Goal: Task Accomplishment & Management: Use online tool/utility

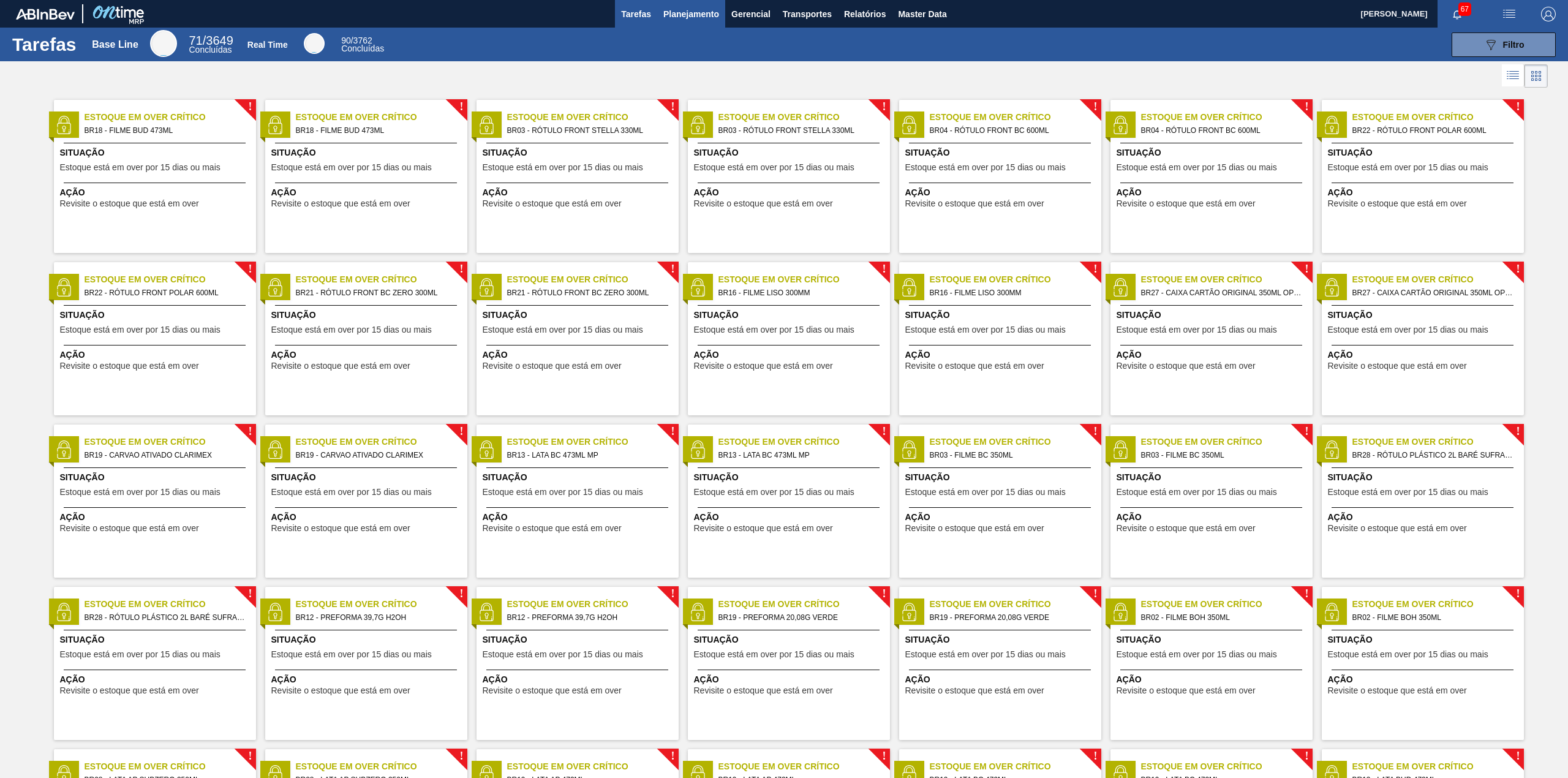
click at [683, 13] on span "Planejamento" at bounding box center [691, 14] width 56 height 15
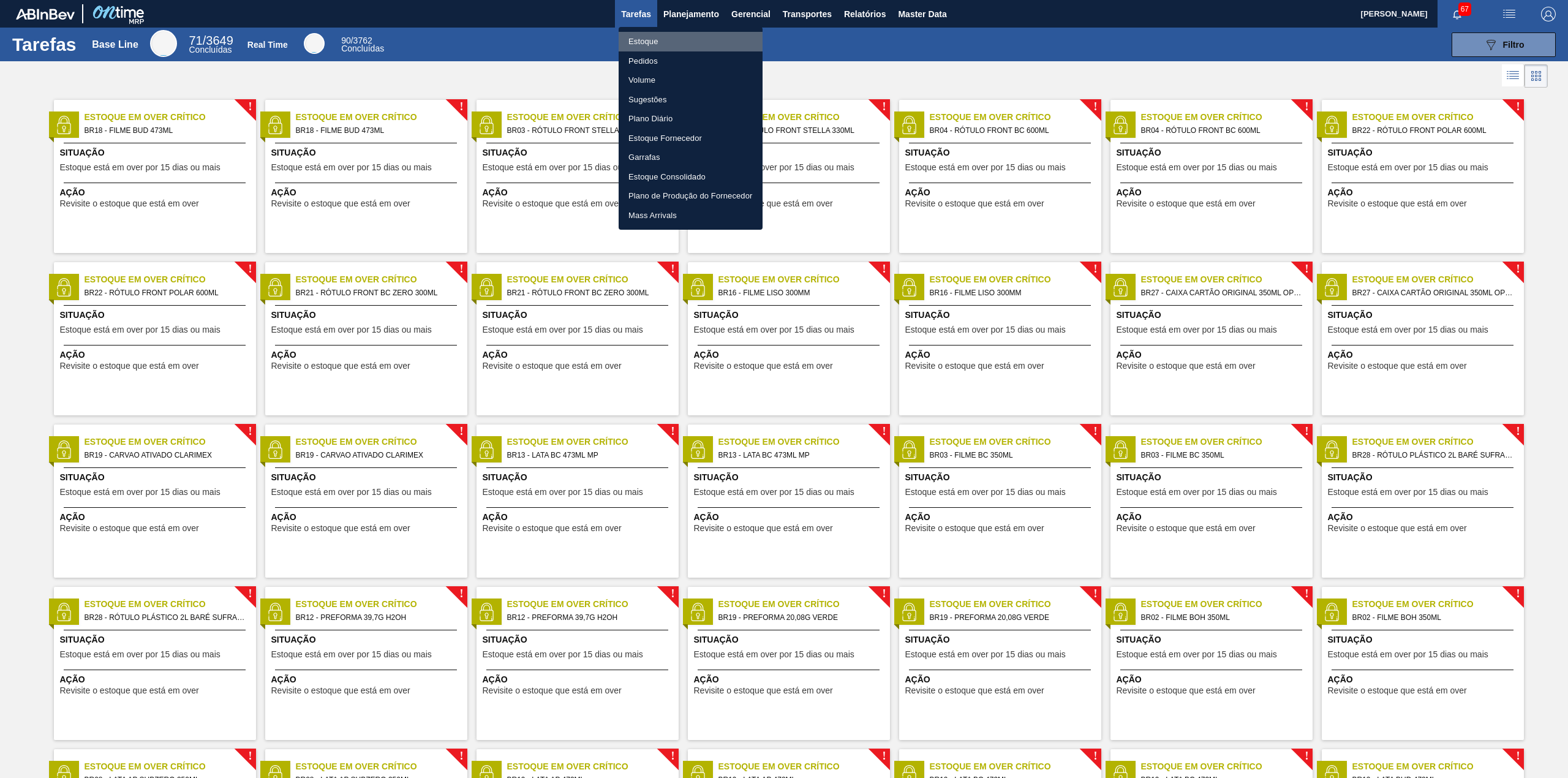
click at [650, 42] on li "Estoque" at bounding box center [691, 41] width 144 height 19
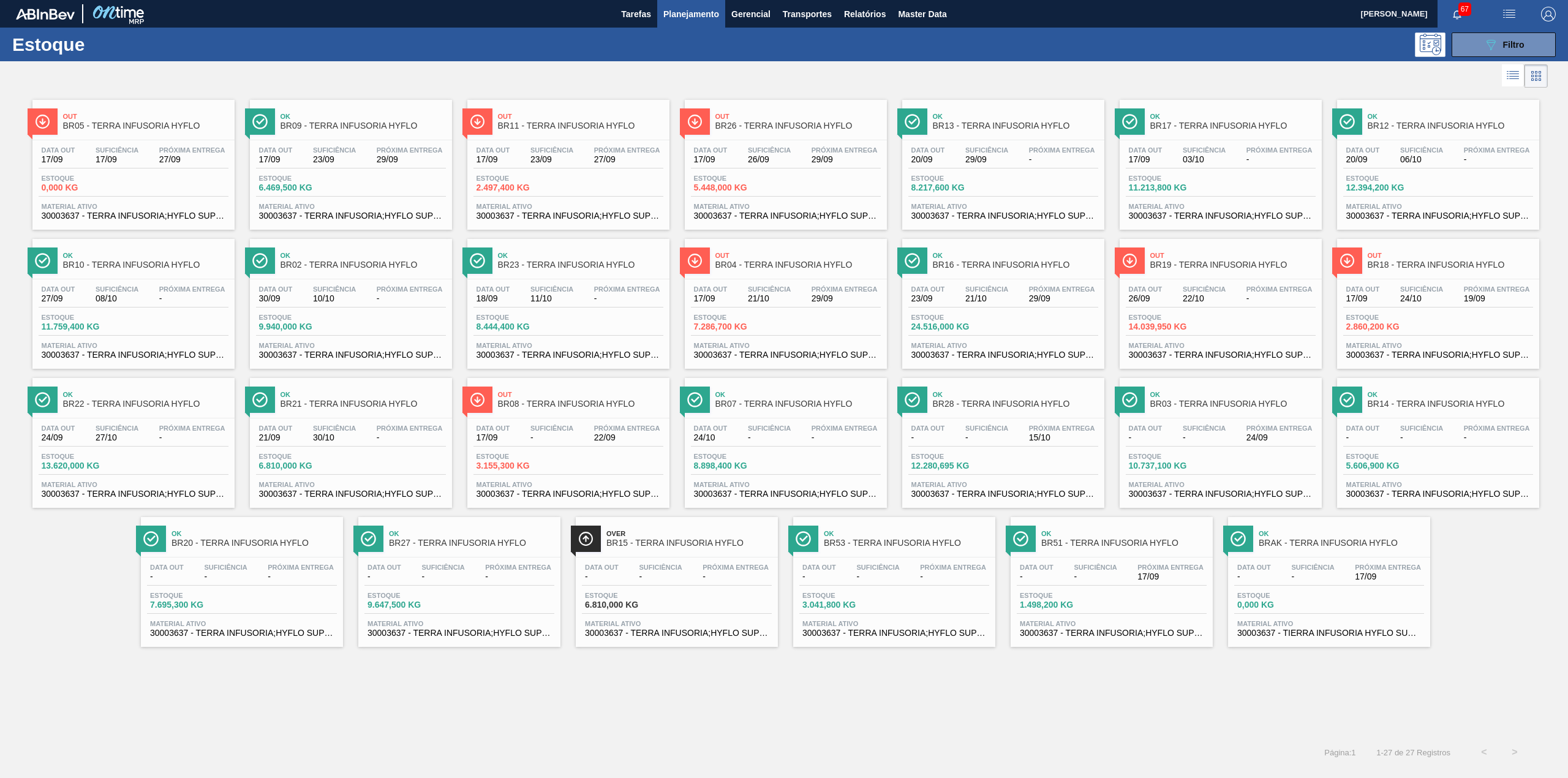
drag, startPoint x: 1475, startPoint y: 46, endPoint x: 1473, endPoint y: 79, distance: 33.1
click at [1475, 46] on button "089F7B8B-B2A5-4AFE-B5C0-19BA573D28AC Filtro" at bounding box center [1504, 44] width 104 height 24
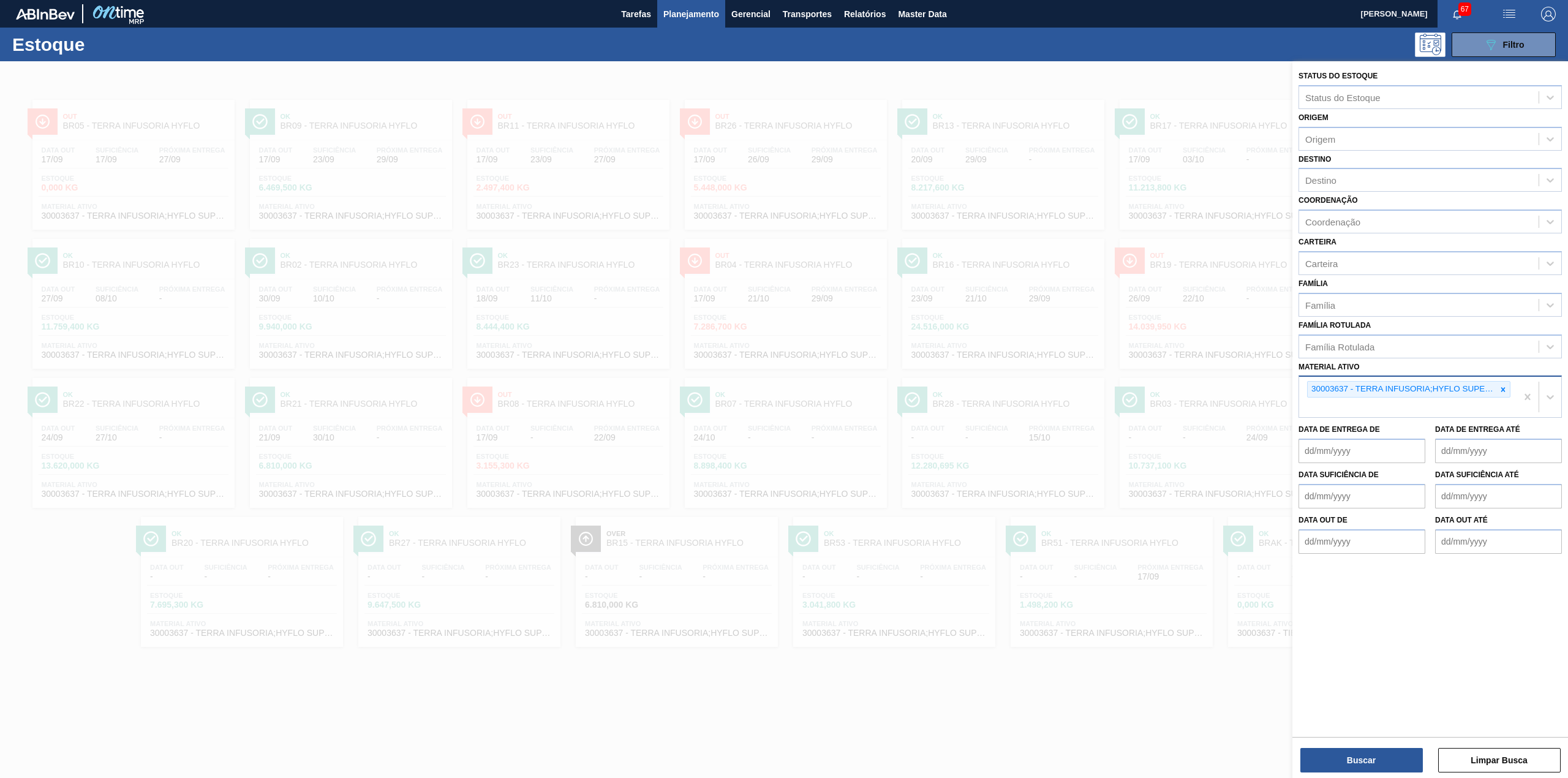
click at [1503, 391] on icon at bounding box center [1503, 389] width 9 height 9
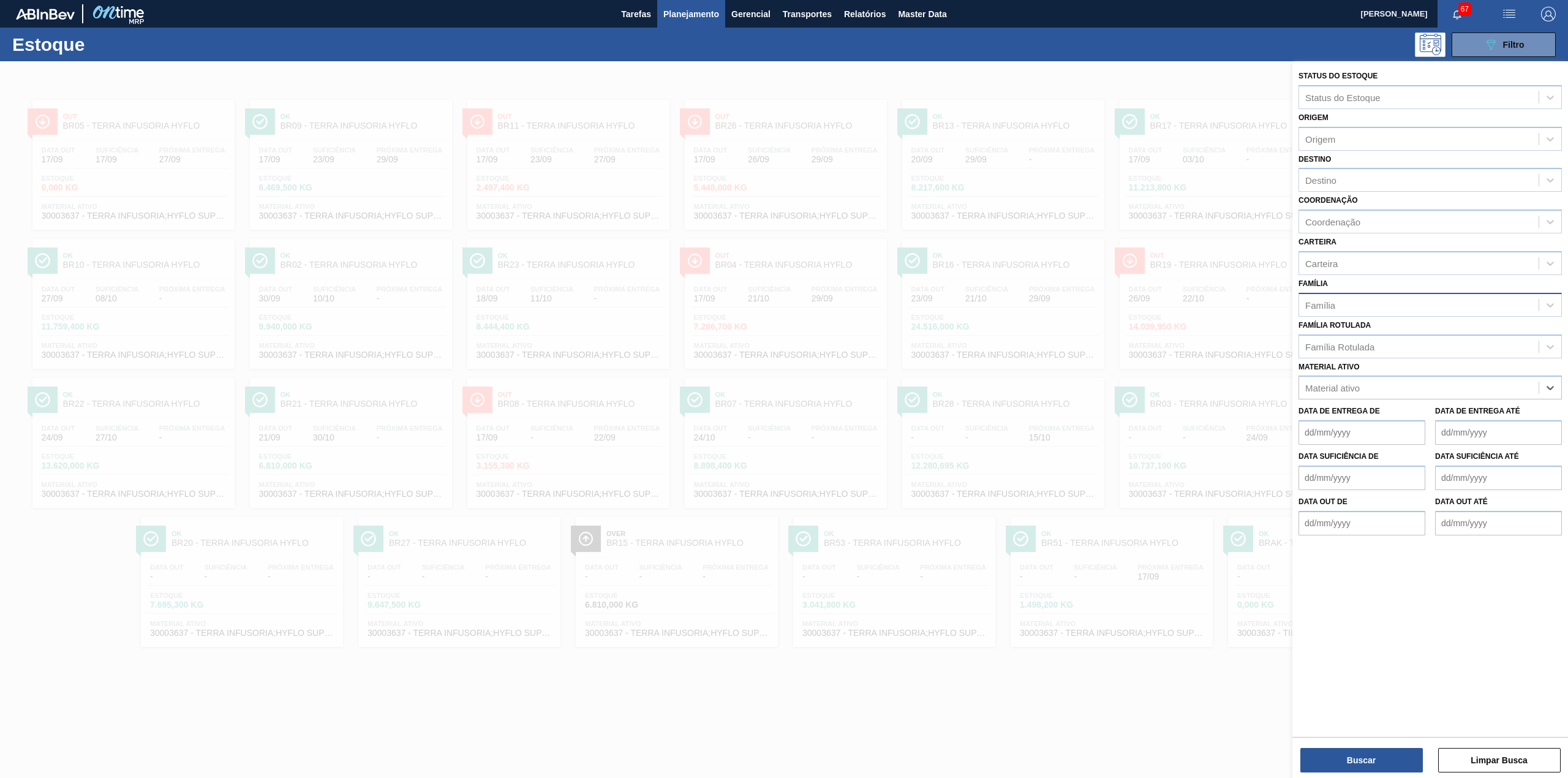
click at [1395, 298] on div "Família" at bounding box center [1419, 304] width 239 height 17
type input "c"
click at [1427, 282] on div "Família Família" at bounding box center [1430, 296] width 263 height 42
click at [1370, 349] on div "Família Rotulada" at bounding box center [1340, 346] width 69 height 10
type Rotulada "carva"
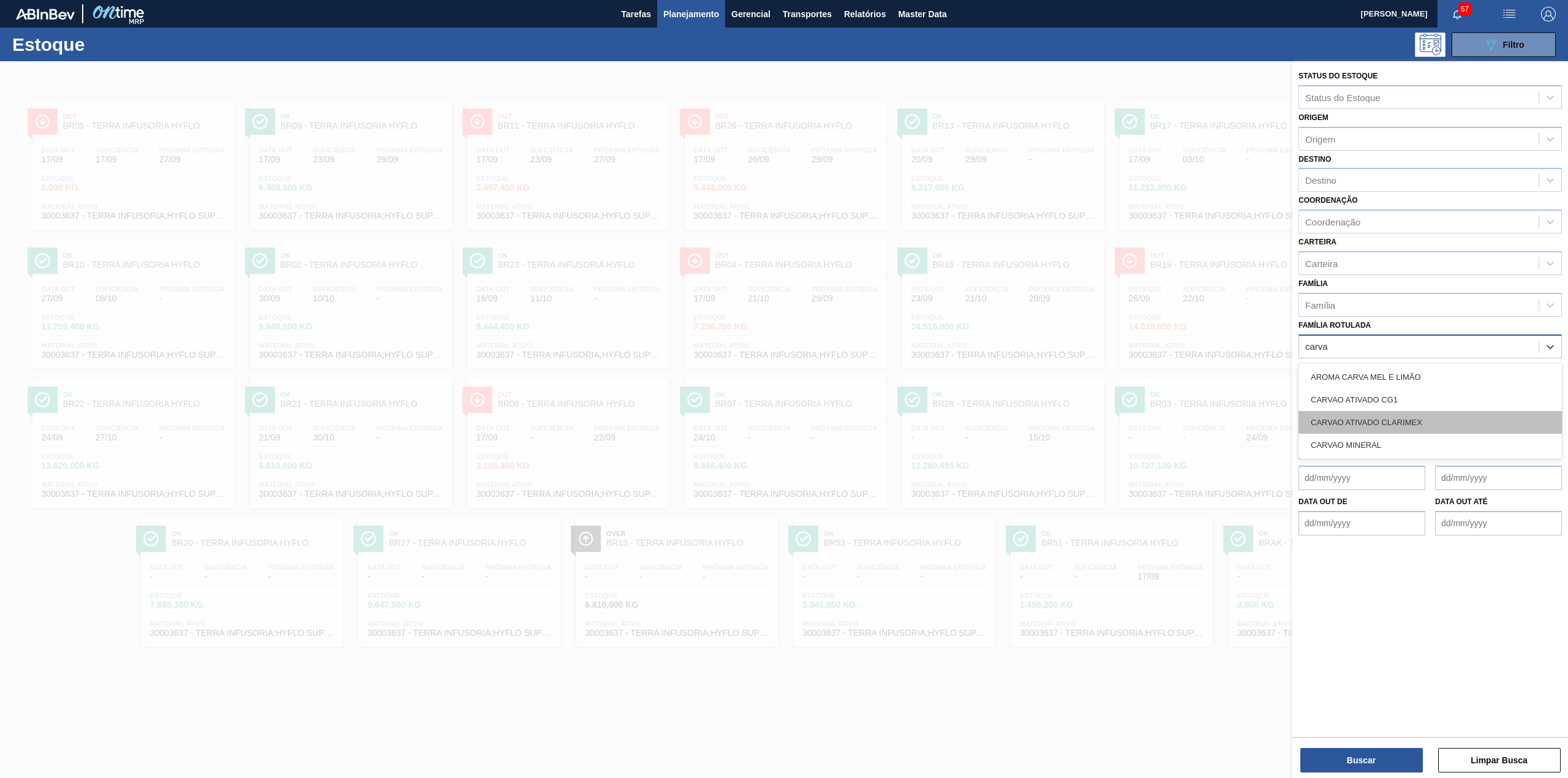
click at [1390, 413] on div "CARVAO ATIVADO CLARIMEX" at bounding box center [1430, 423] width 263 height 23
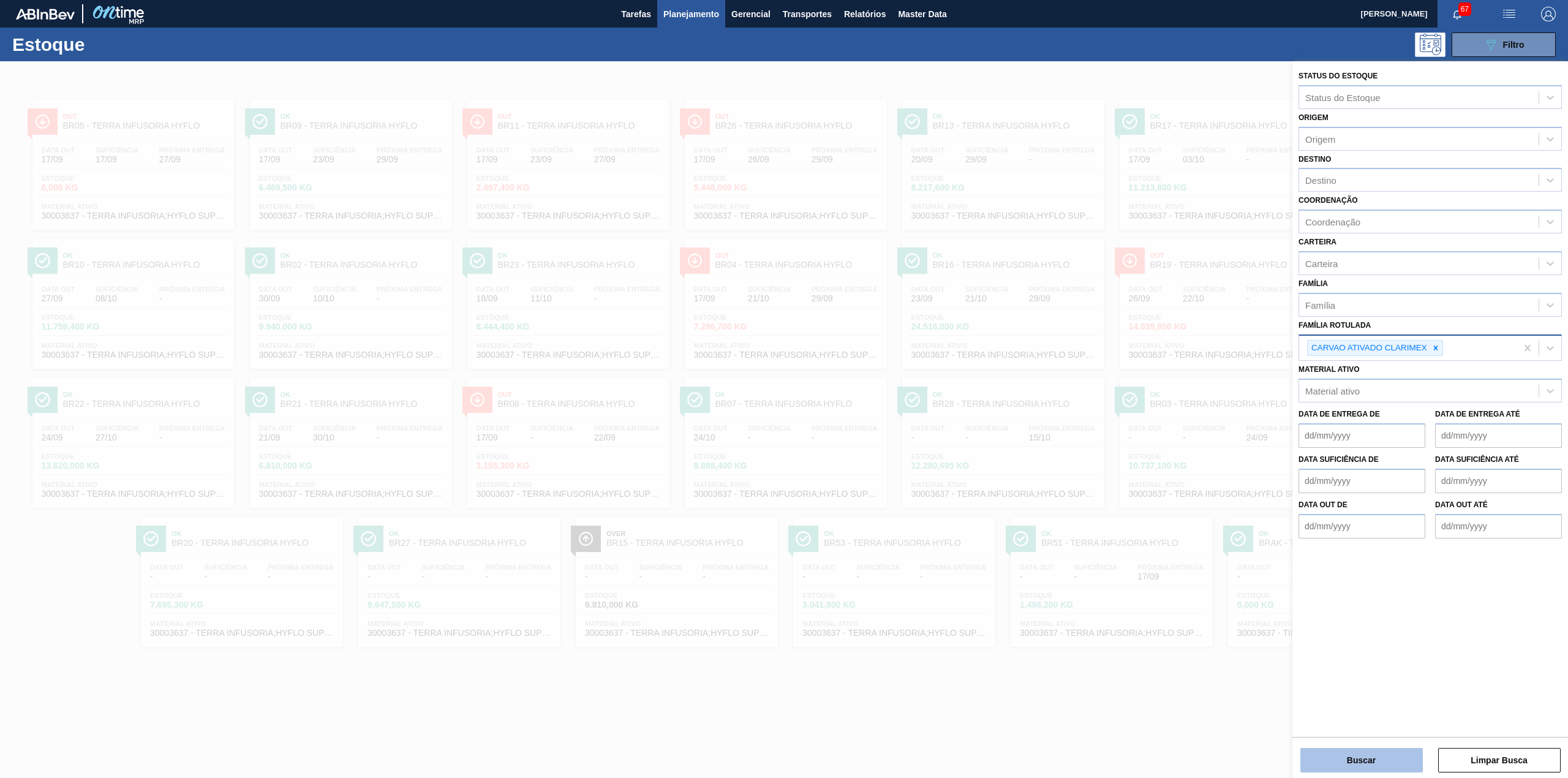
click at [1397, 757] on button "Buscar" at bounding box center [1361, 760] width 122 height 24
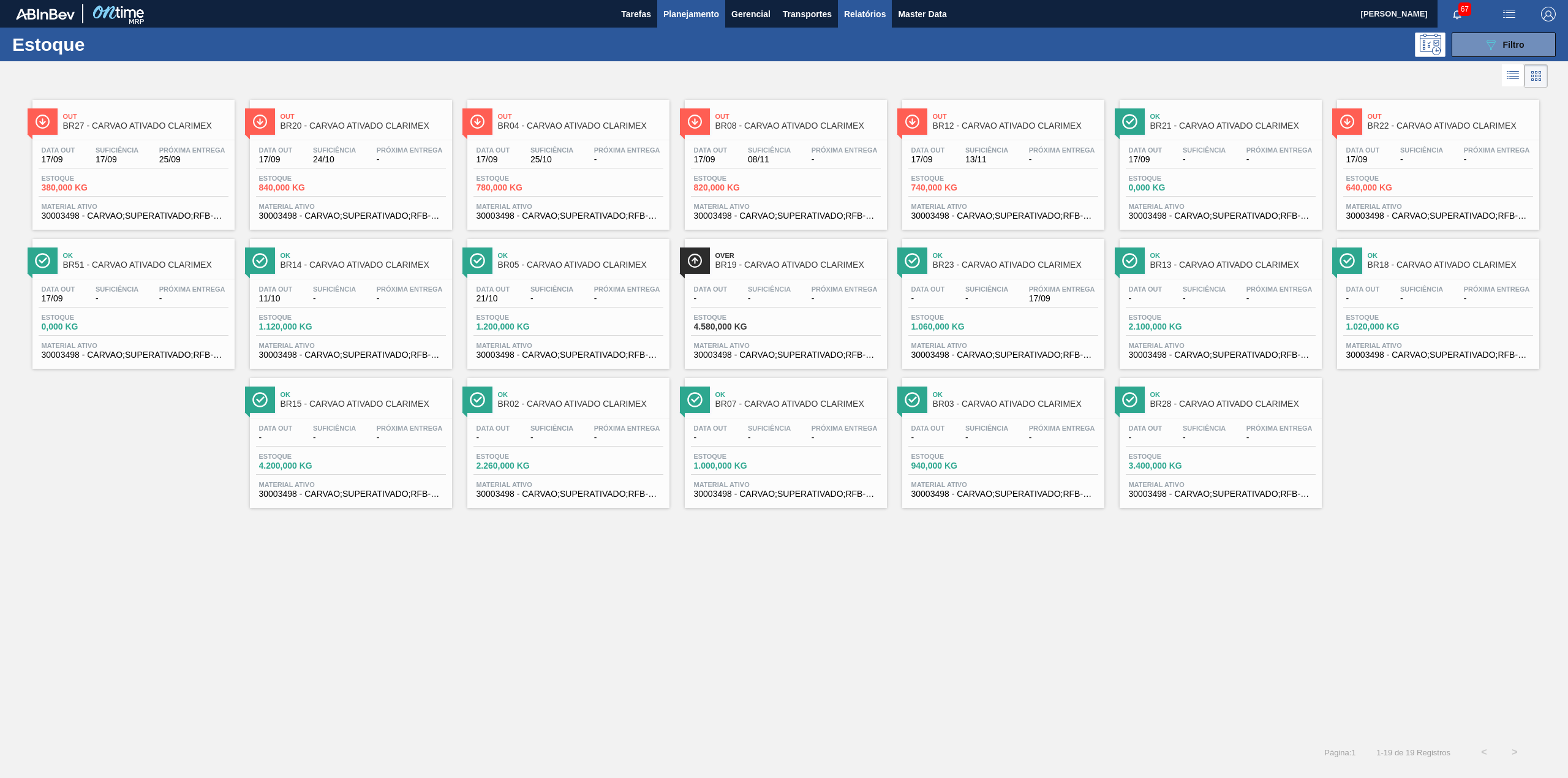
click at [887, 9] on button "Relatórios" at bounding box center [865, 13] width 54 height 28
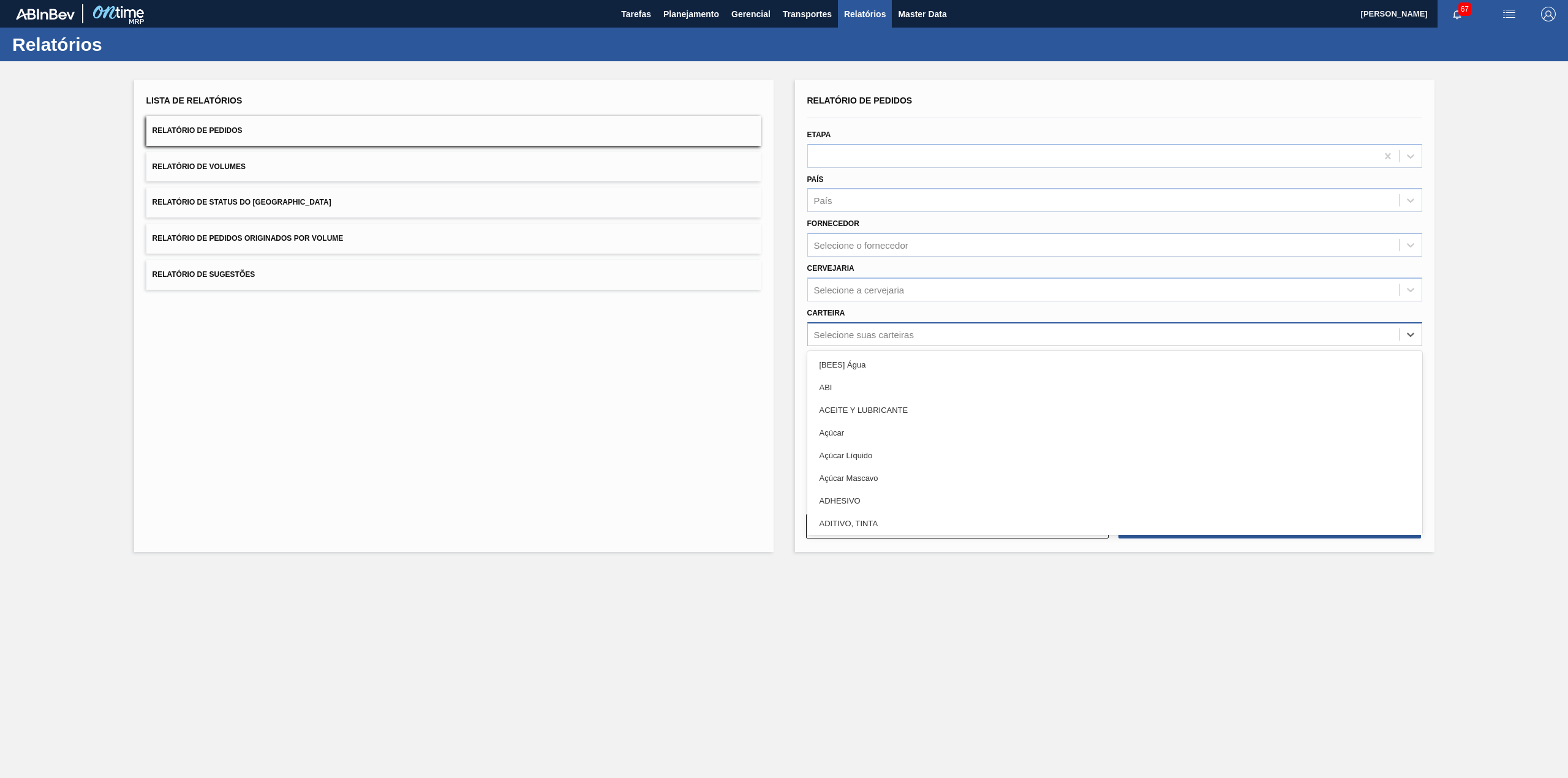
click at [939, 325] on div "Selecione suas carteiras" at bounding box center [1103, 334] width 591 height 17
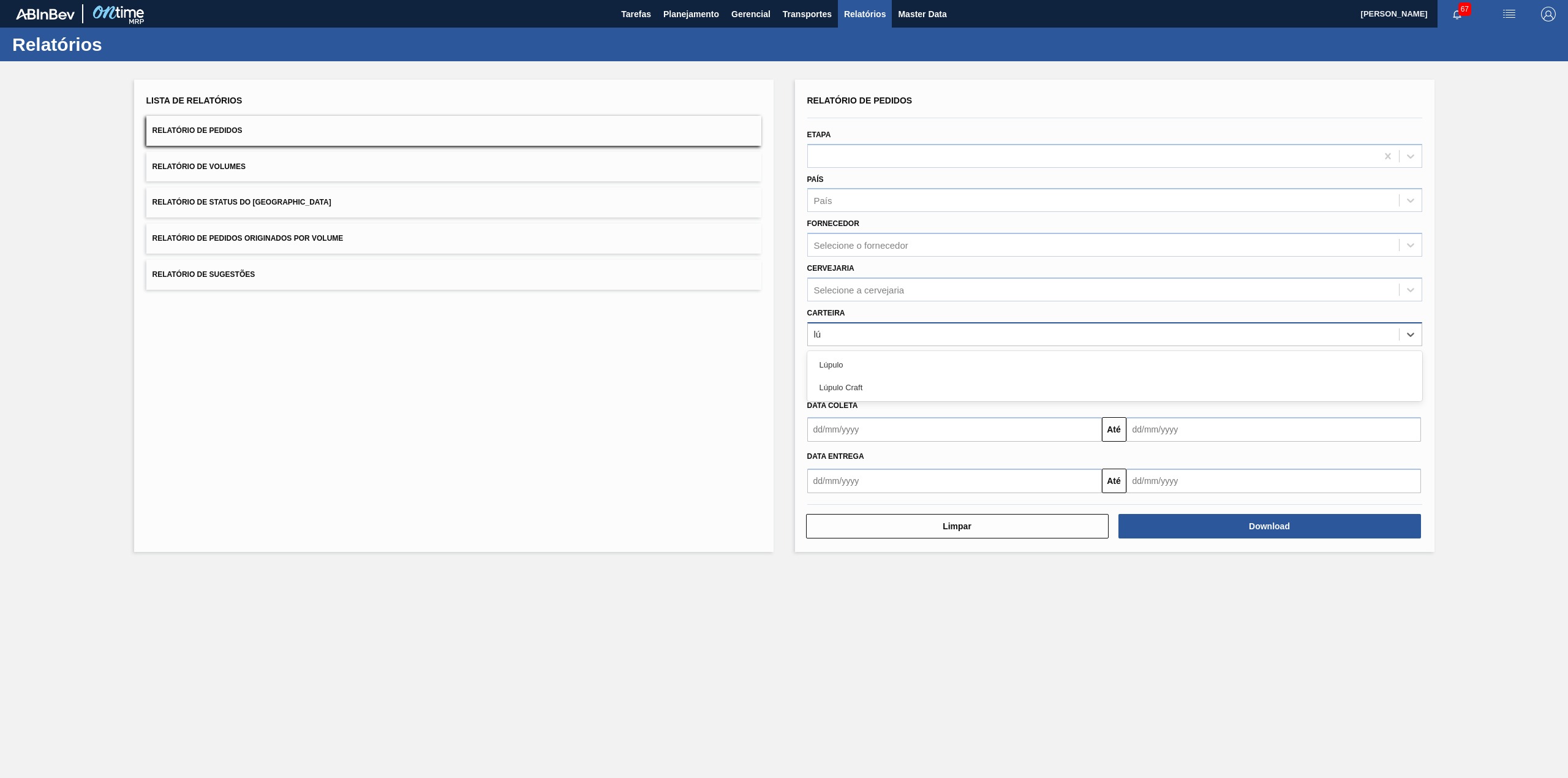
type input "l"
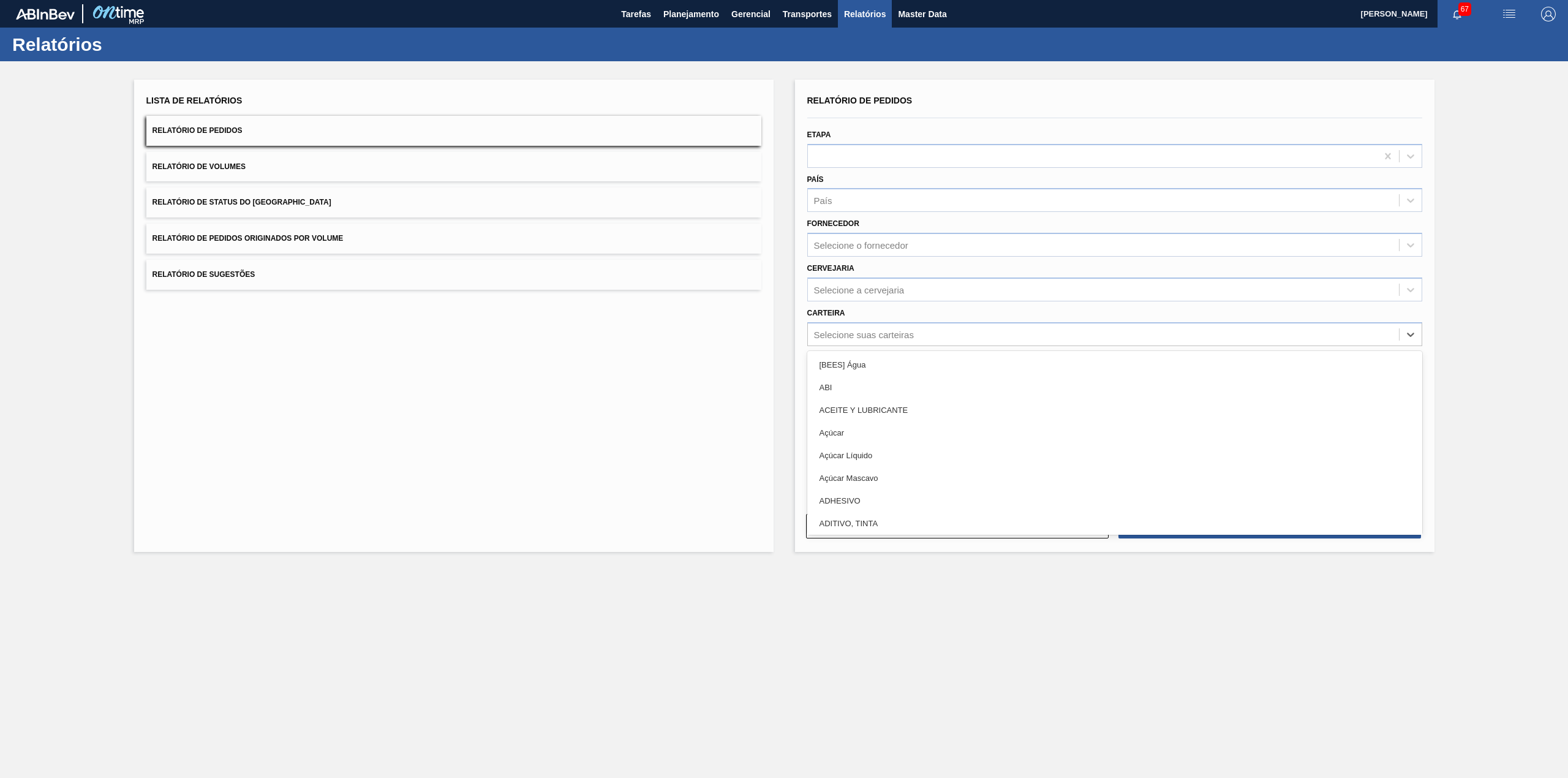
click at [890, 312] on div "Carteira option , deselected. option [BEES] Água focused, 1 of 101. 101 results…" at bounding box center [1115, 325] width 615 height 42
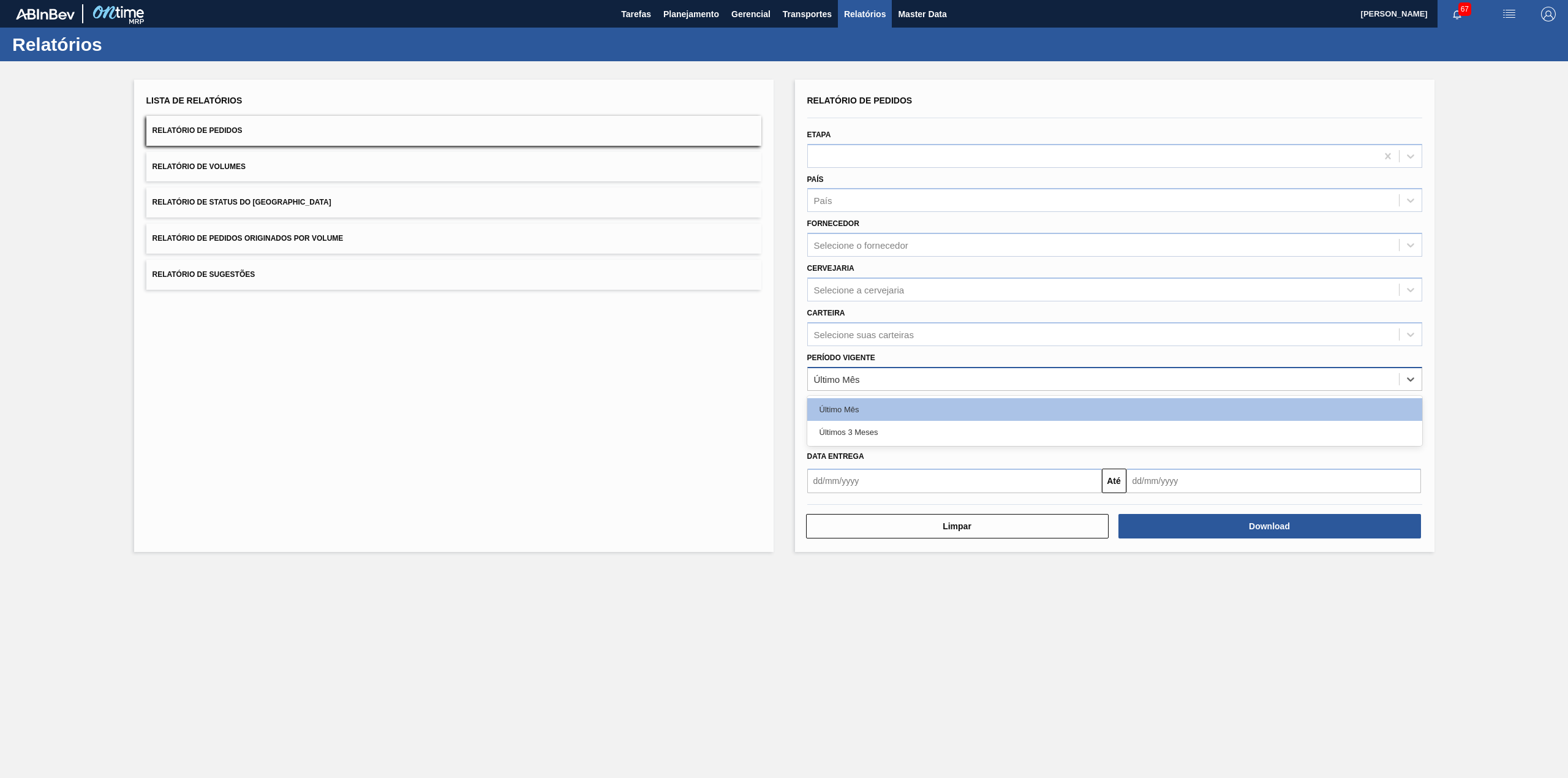
click at [876, 372] on div "Último Mês" at bounding box center [1103, 379] width 591 height 17
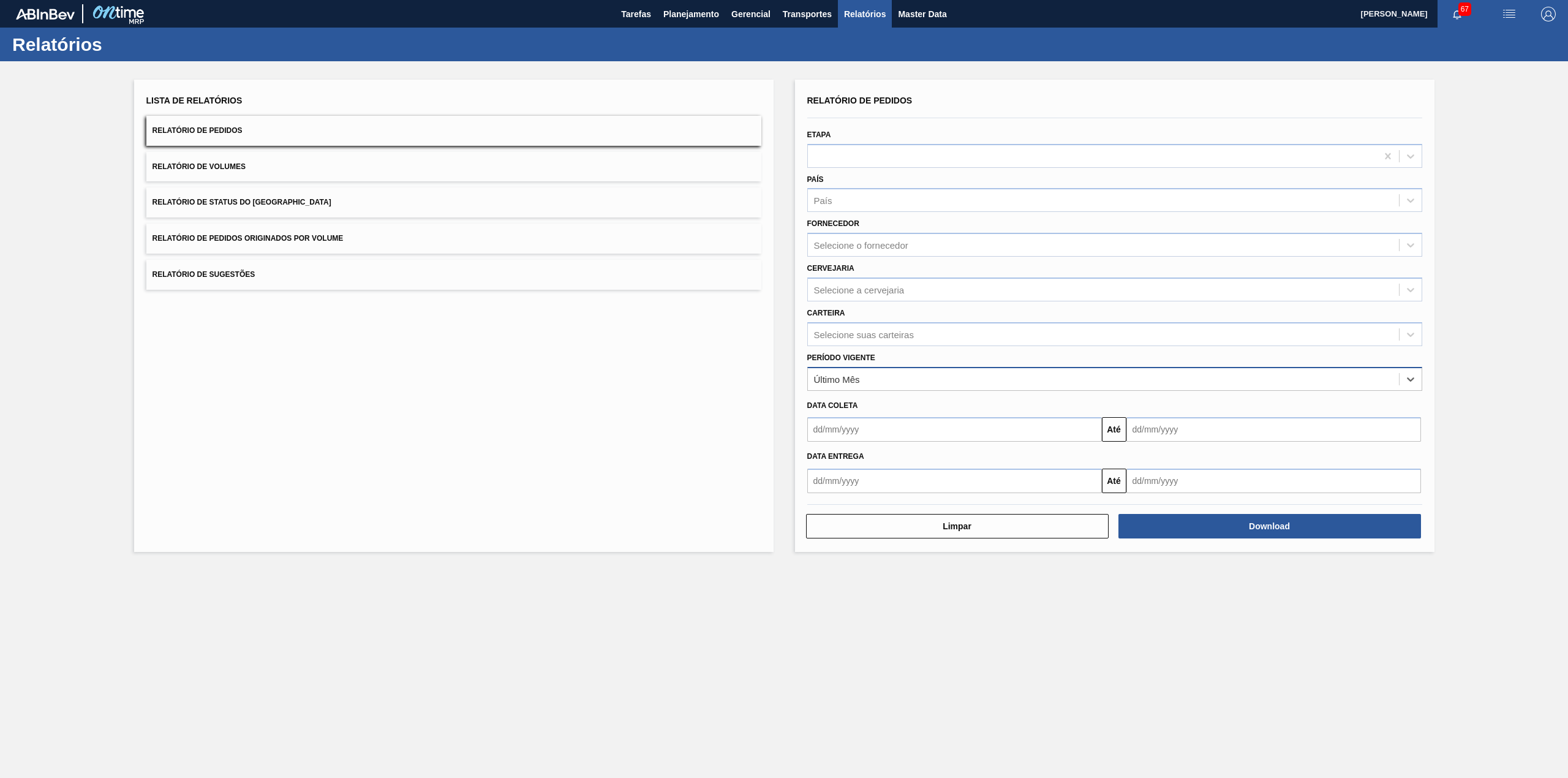
click at [876, 376] on div "Último Mês" at bounding box center [1103, 379] width 591 height 17
click at [503, 194] on button "Relatório de Status do Estoque" at bounding box center [453, 202] width 615 height 30
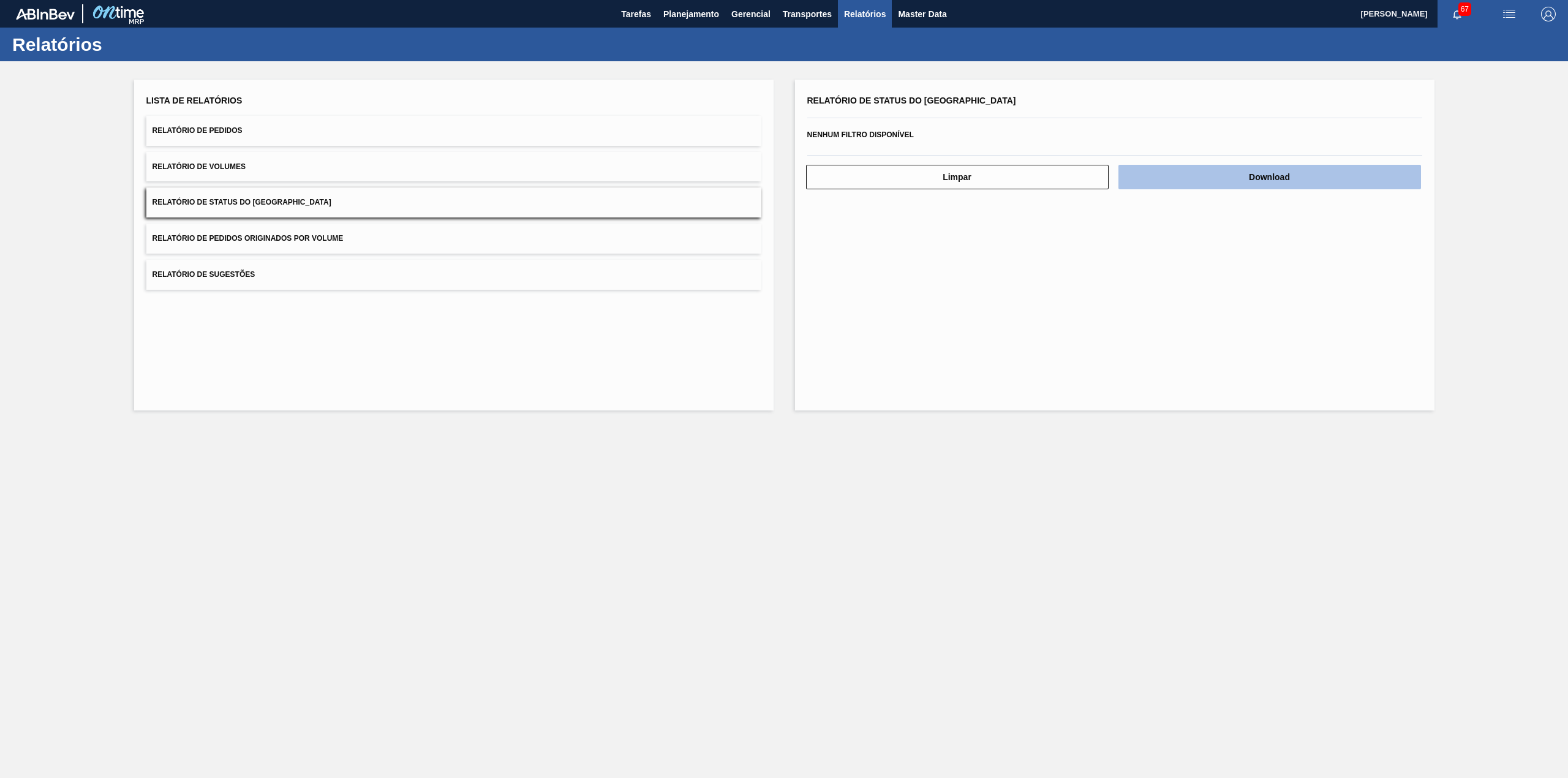
click at [1221, 174] on button "Download" at bounding box center [1270, 177] width 302 height 24
click at [685, 696] on main "Tarefas Planejamento Gerencial Transportes Relatórios Master Data GUSTAVO HENRI…" at bounding box center [784, 389] width 1568 height 778
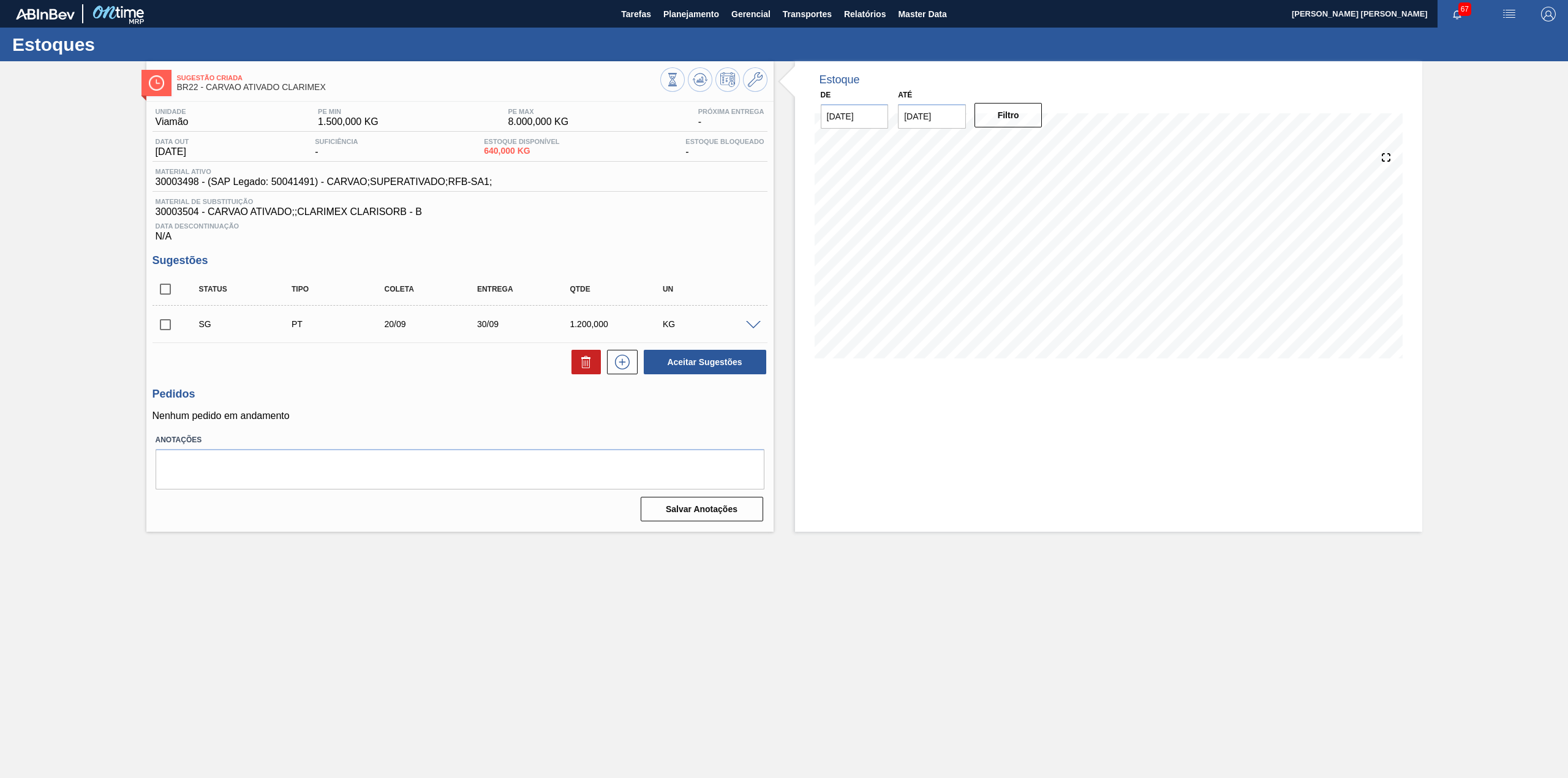
click at [765, 324] on div at bounding box center [755, 325] width 24 height 9
click at [756, 326] on span at bounding box center [753, 326] width 15 height 9
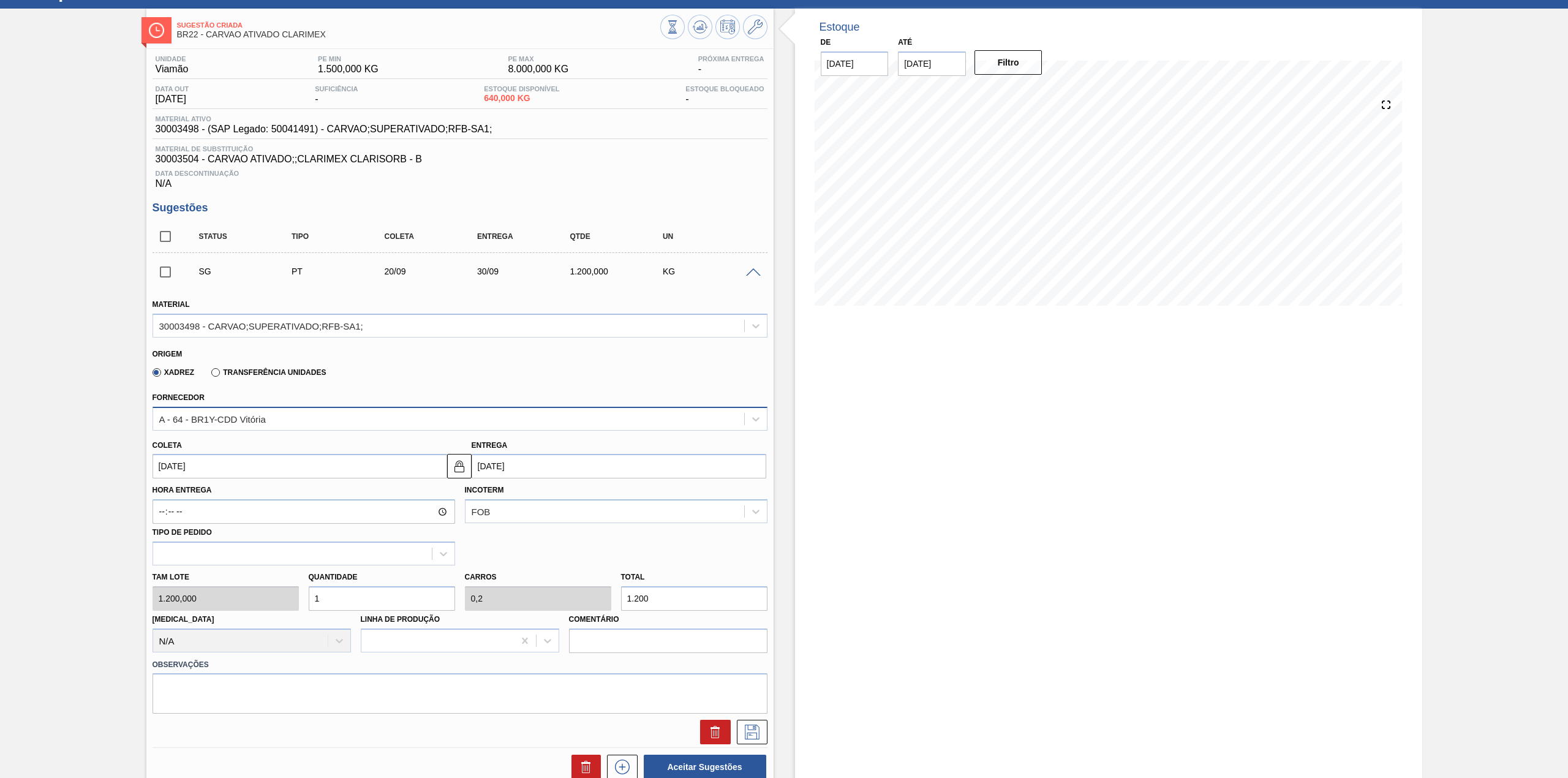
scroll to position [81, 0]
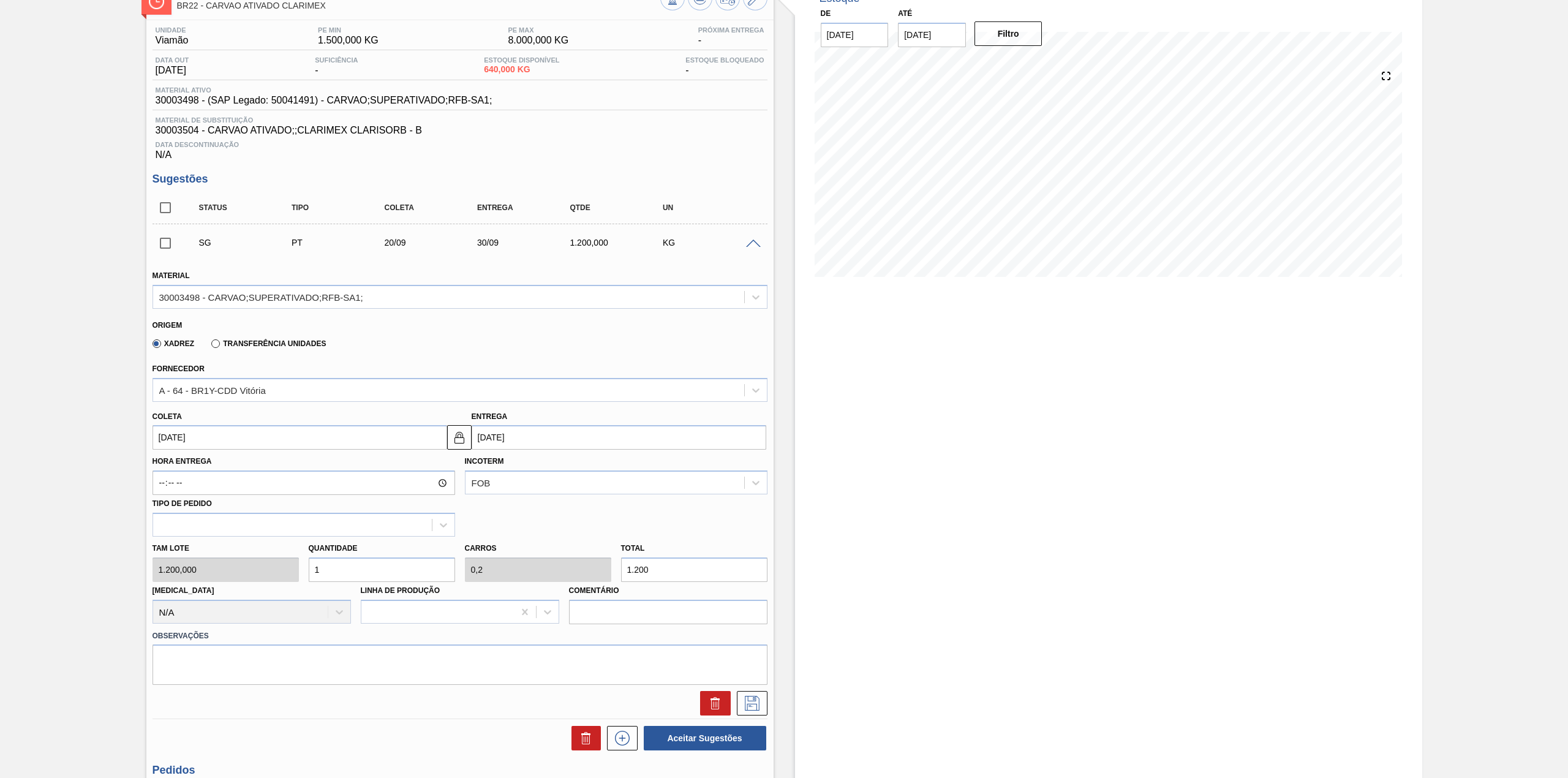
click at [216, 350] on div "Xadrez Transferência Unidades" at bounding box center [237, 343] width 179 height 21
click at [216, 348] on label "Transferência Unidades" at bounding box center [269, 343] width 114 height 9
click at [210, 346] on input "Transferência Unidades" at bounding box center [210, 346] width 0 height 0
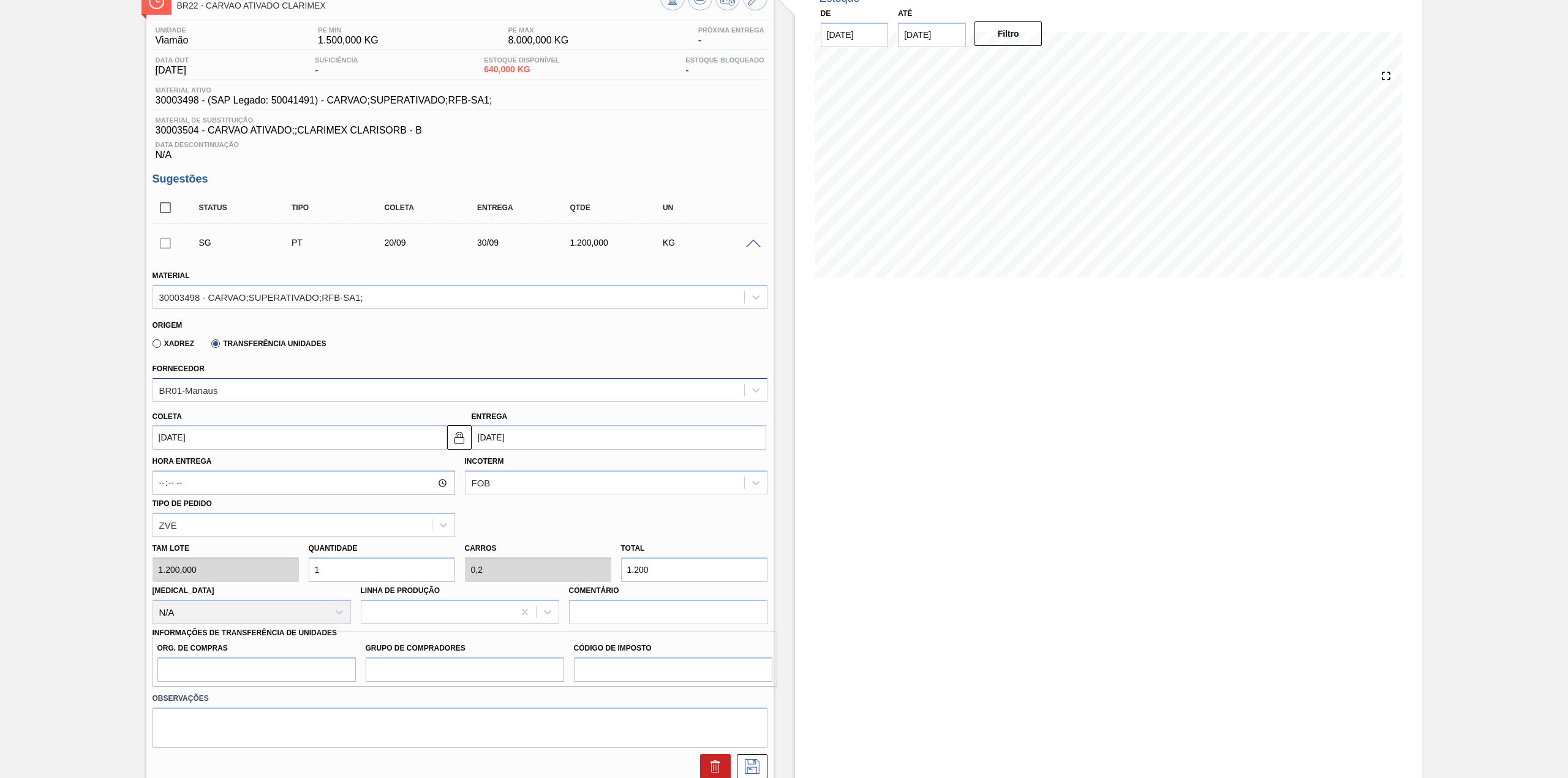
click at [280, 384] on div "BR01-Manaus" at bounding box center [449, 390] width 591 height 17
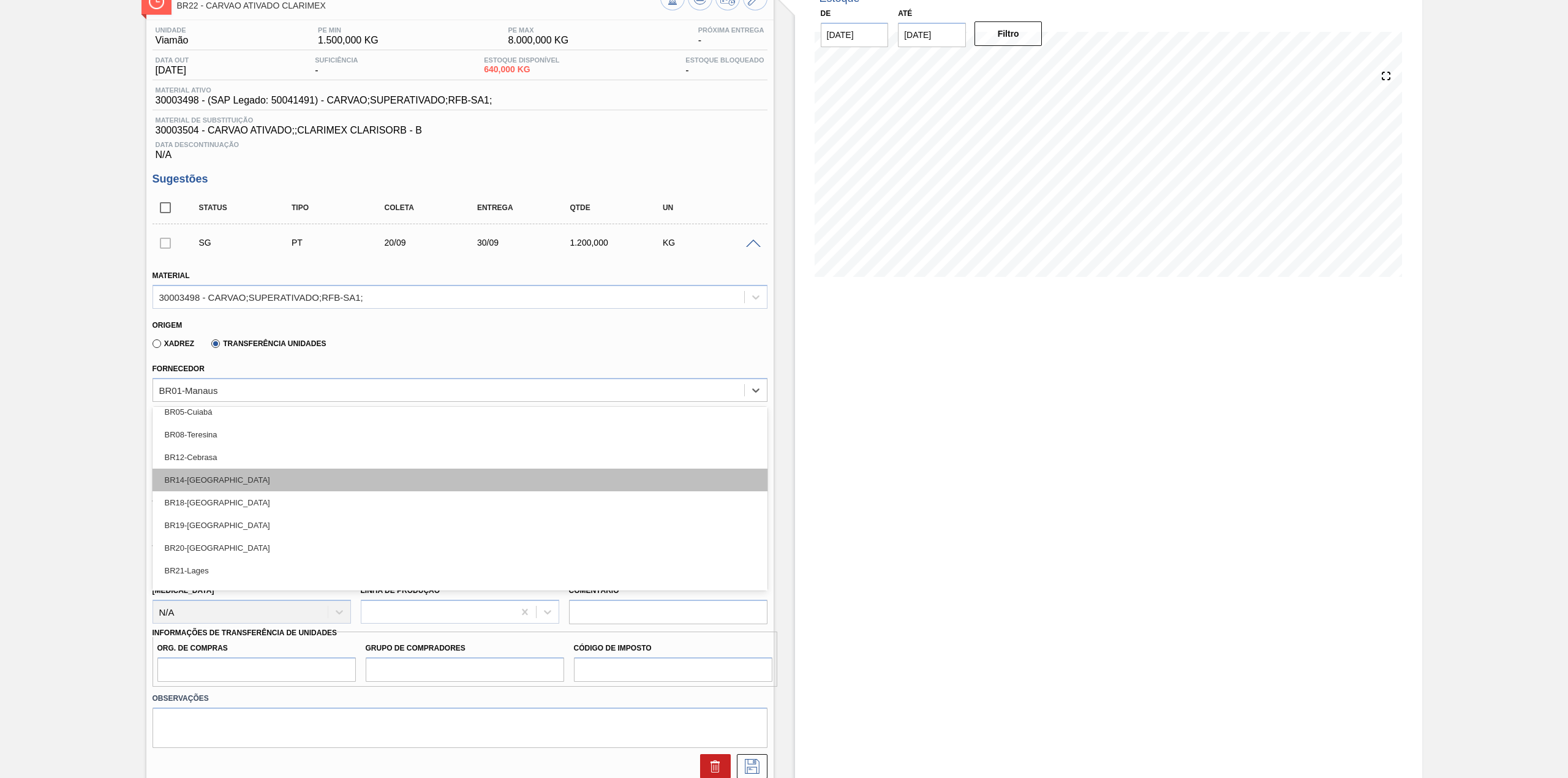
scroll to position [206, 0]
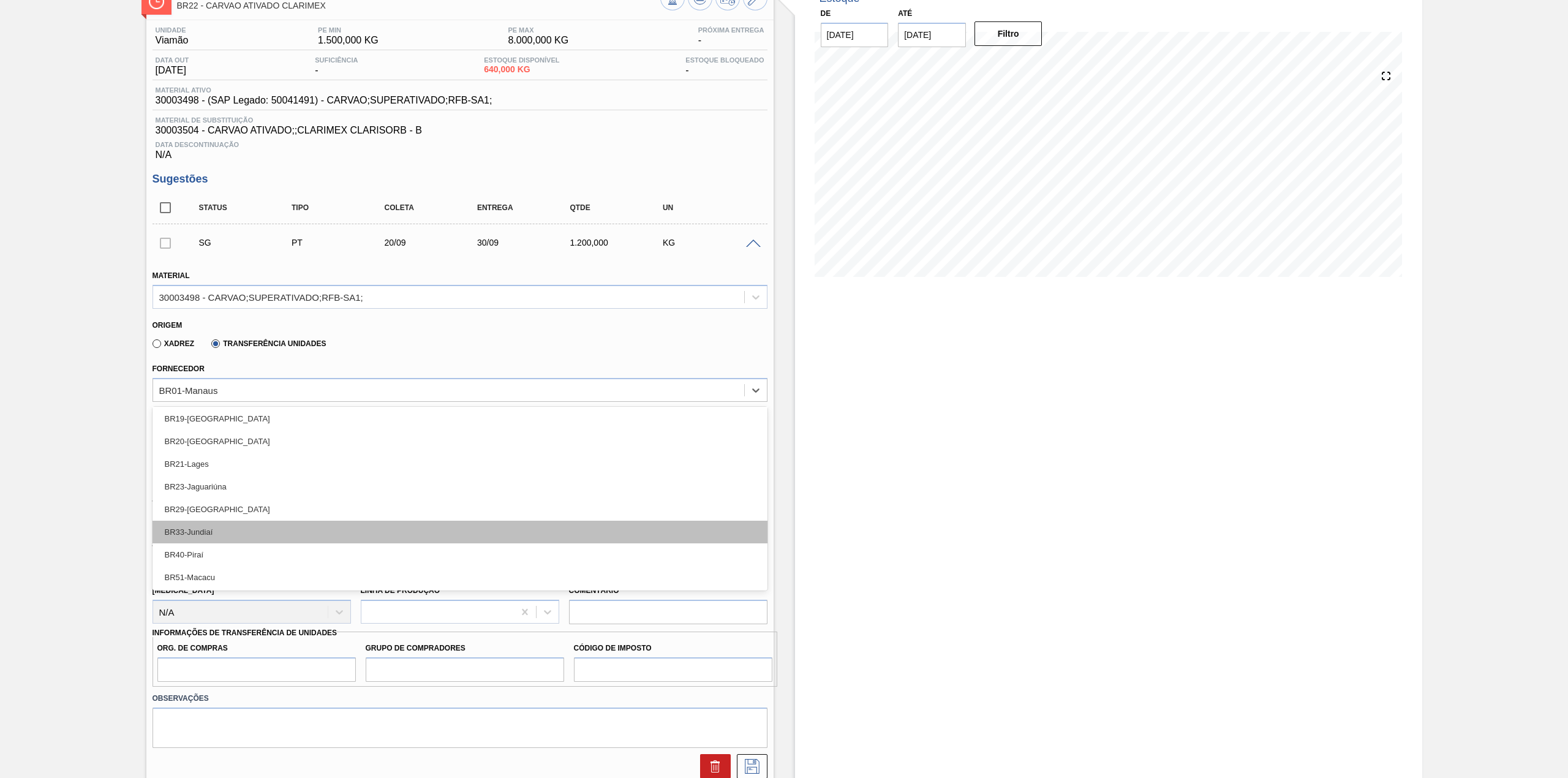
click at [232, 530] on div "BR33-Jundiaí" at bounding box center [460, 532] width 615 height 23
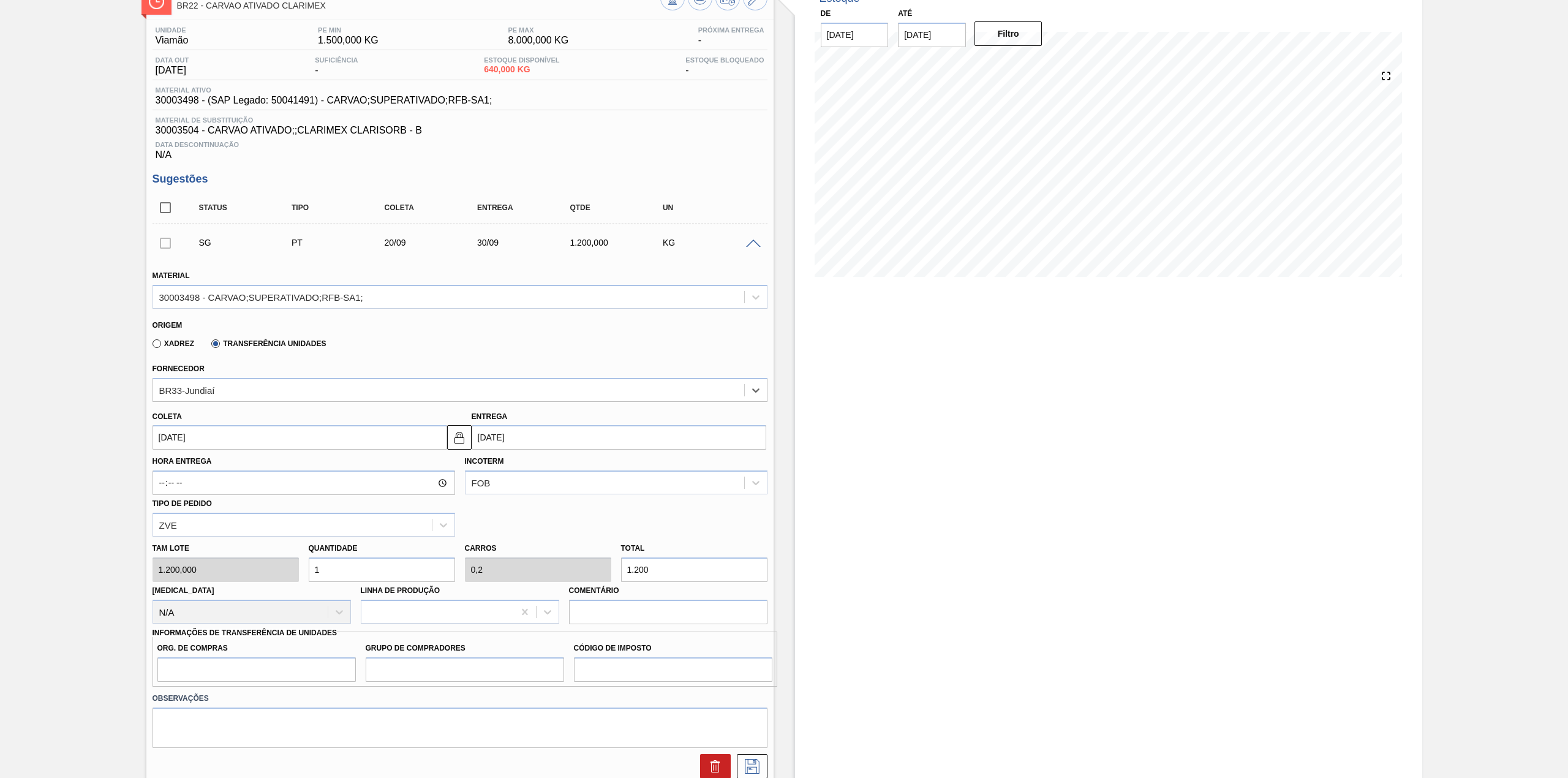
click at [243, 443] on input "20/09/2025" at bounding box center [300, 437] width 294 height 24
click at [226, 550] on div "17" at bounding box center [226, 546] width 17 height 17
type input "[DATE]"
type input "27/09/2025"
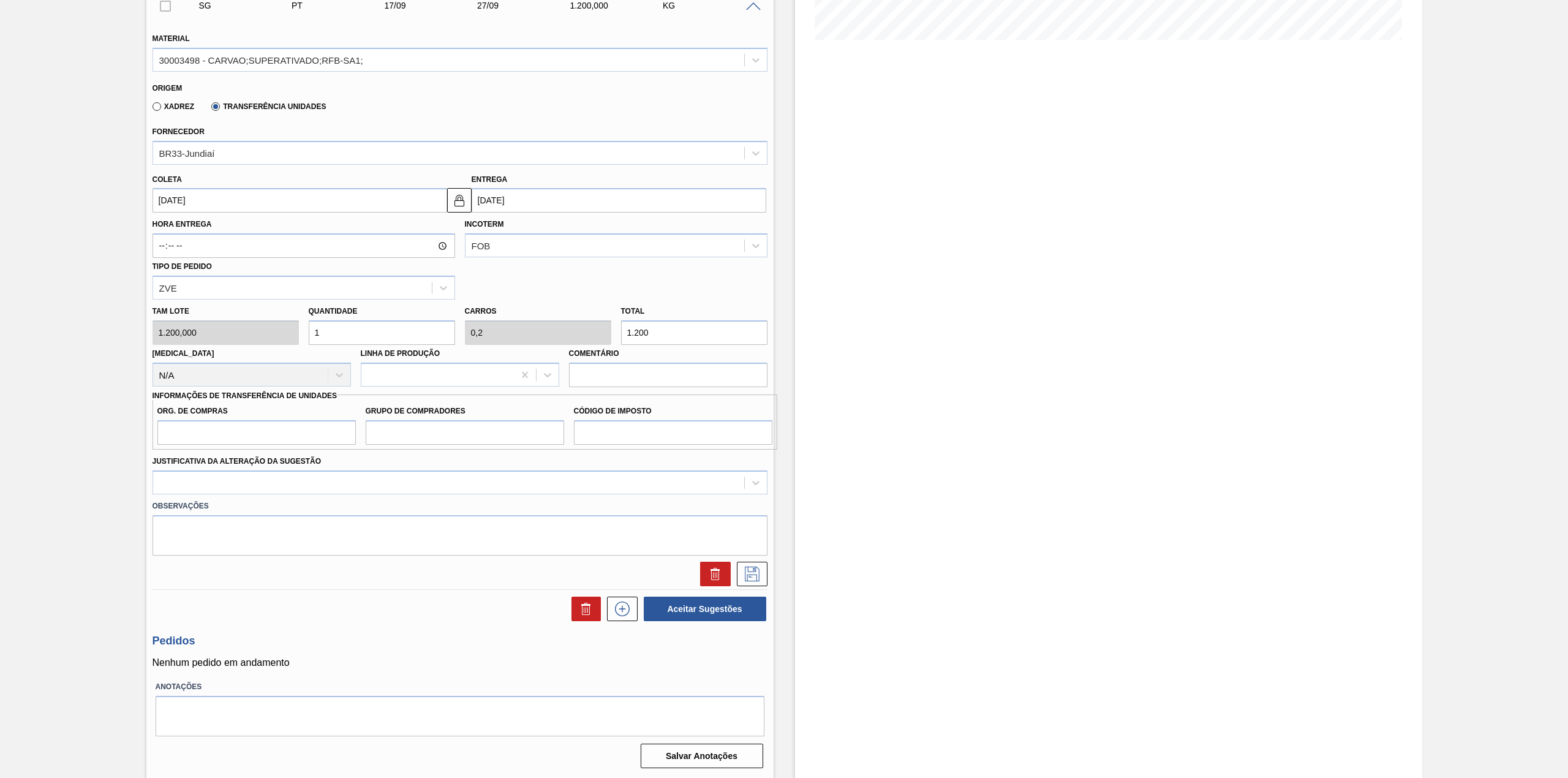
scroll to position [320, 0]
drag, startPoint x: 249, startPoint y: 439, endPoint x: 241, endPoint y: 505, distance: 66.5
click at [247, 439] on input "Org. de Compras" at bounding box center [256, 431] width 198 height 24
type input "BR00"
click at [436, 435] on input "Grupo de Compradores" at bounding box center [464, 431] width 198 height 24
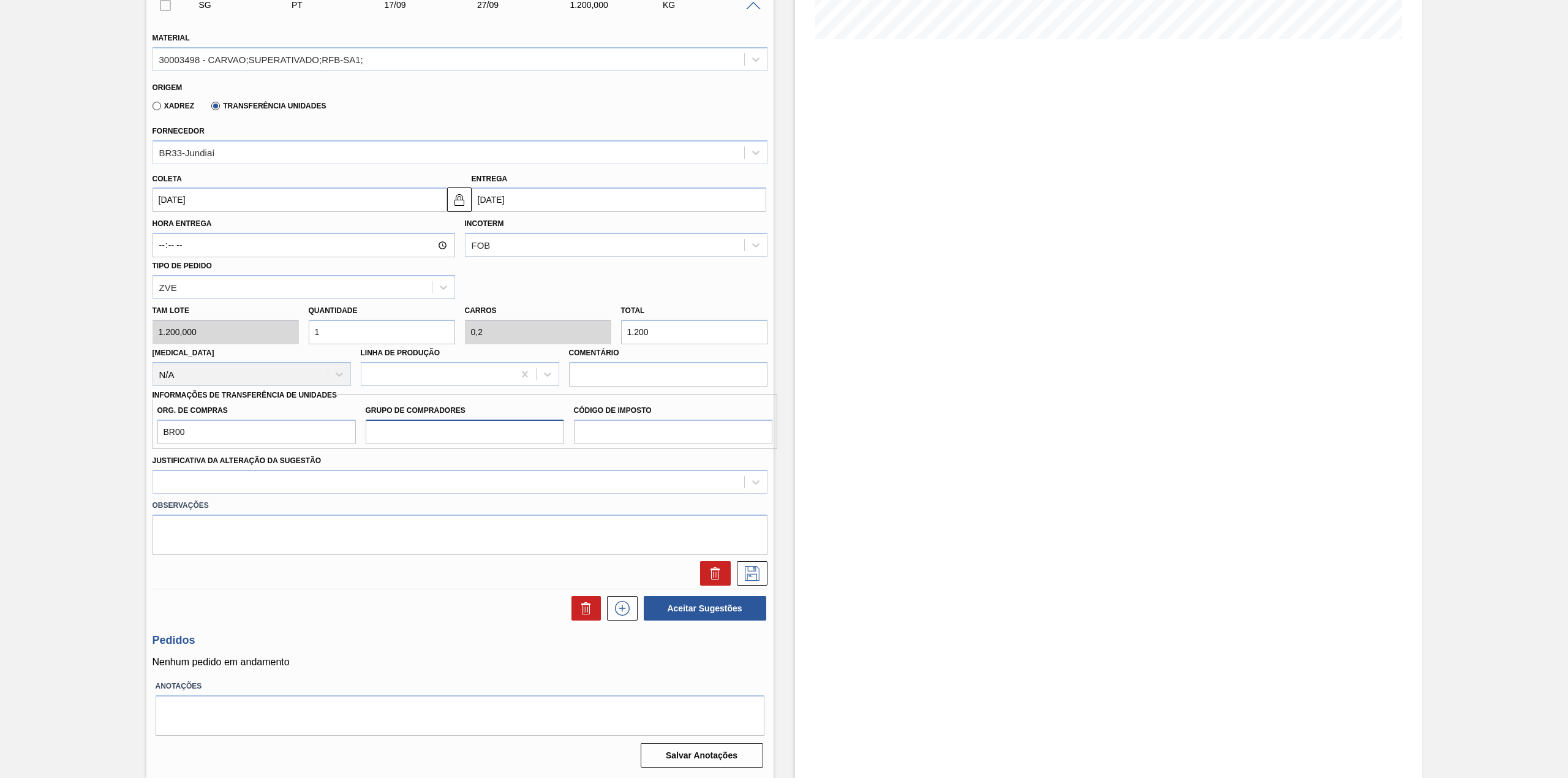
type input "A01"
drag, startPoint x: 660, startPoint y: 425, endPoint x: 655, endPoint y: 437, distance: 13.0
click at [660, 427] on input "Código de Imposto" at bounding box center [672, 431] width 198 height 24
click at [610, 430] on input "Código de Imposto" at bounding box center [672, 431] width 198 height 24
type input "I1"
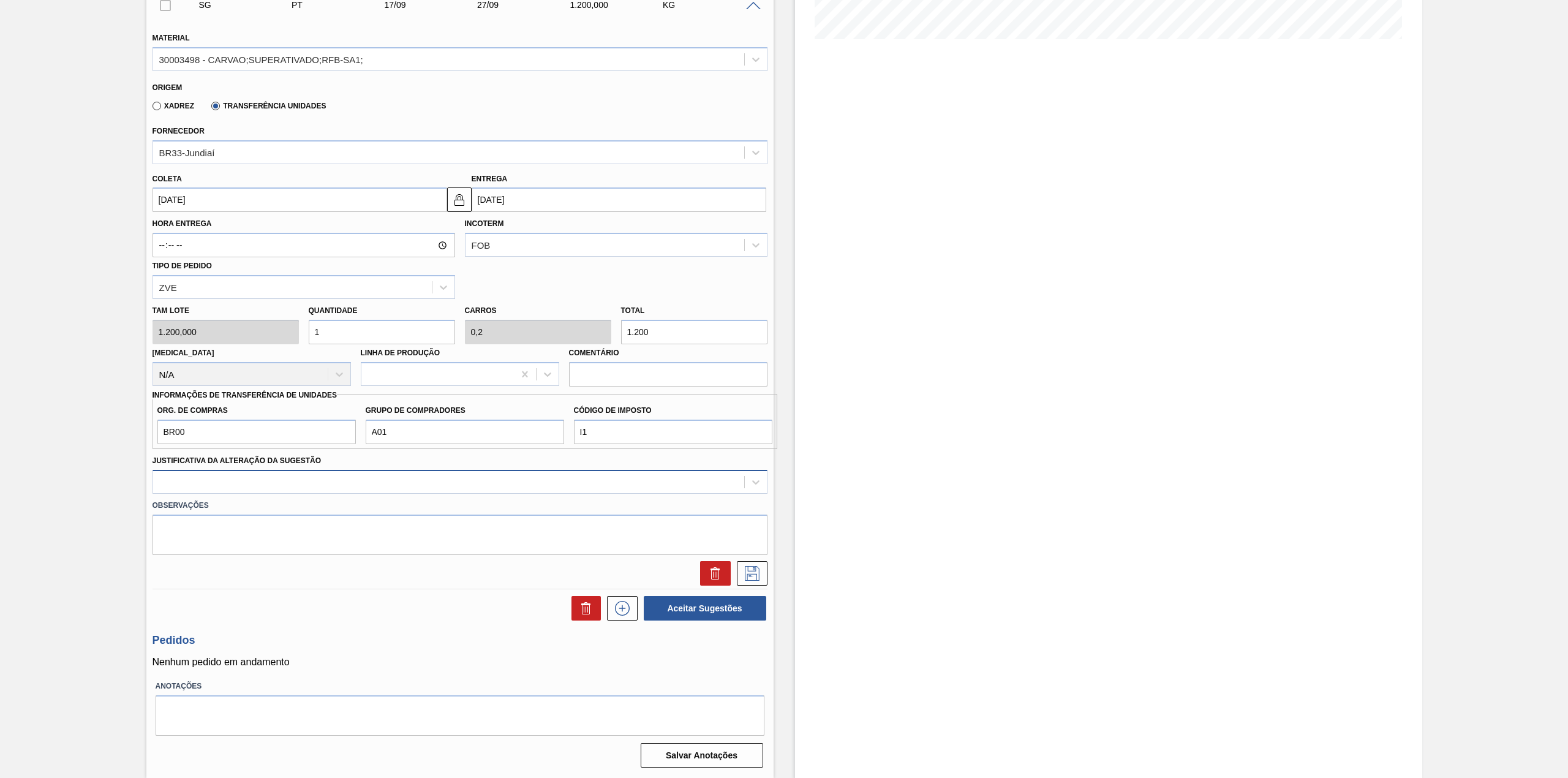
click at [476, 478] on div at bounding box center [449, 482] width 591 height 17
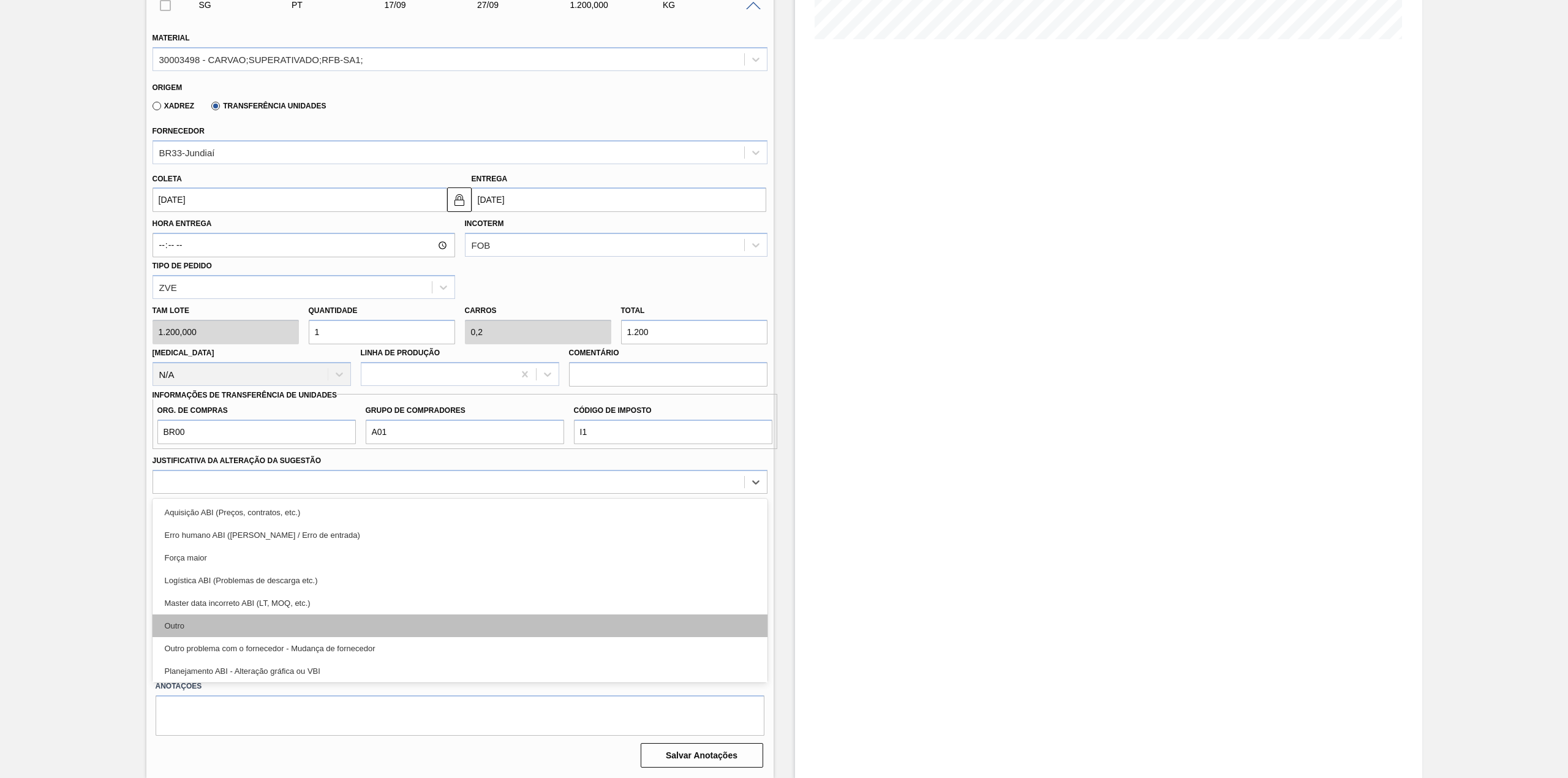
click at [302, 619] on div "Outro" at bounding box center [460, 625] width 615 height 23
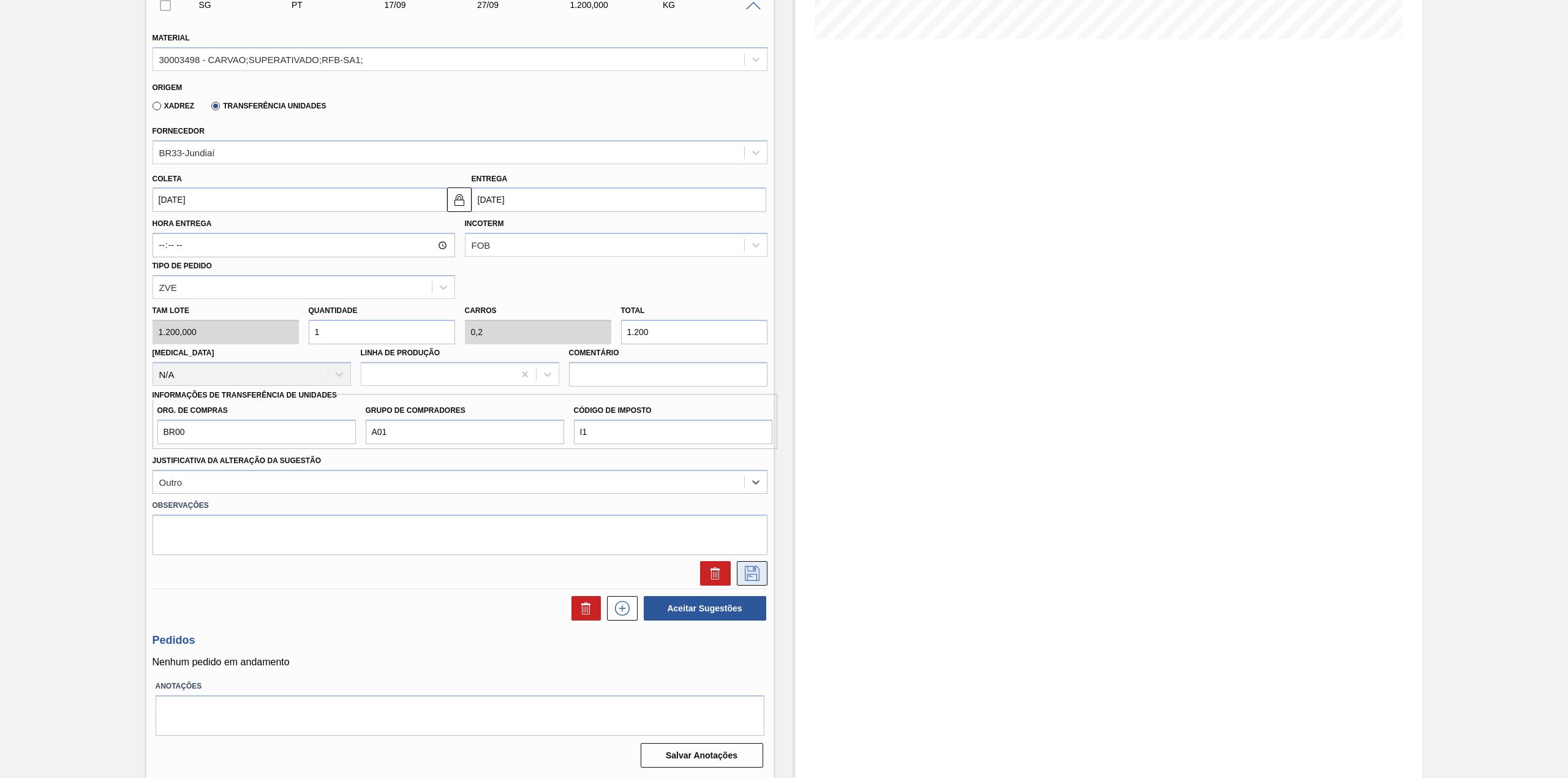
click at [755, 572] on icon at bounding box center [752, 573] width 19 height 15
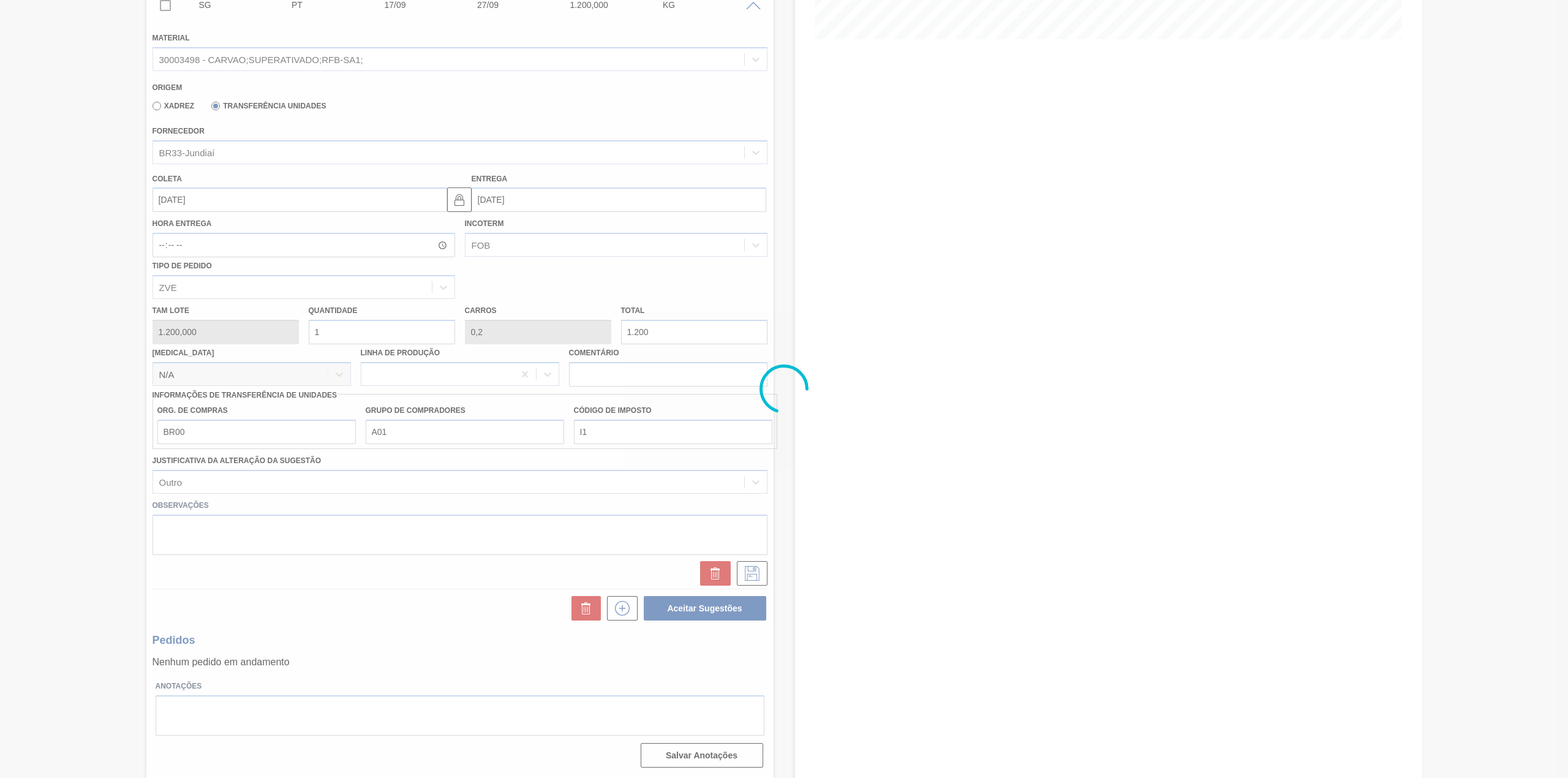
scroll to position [0, 0]
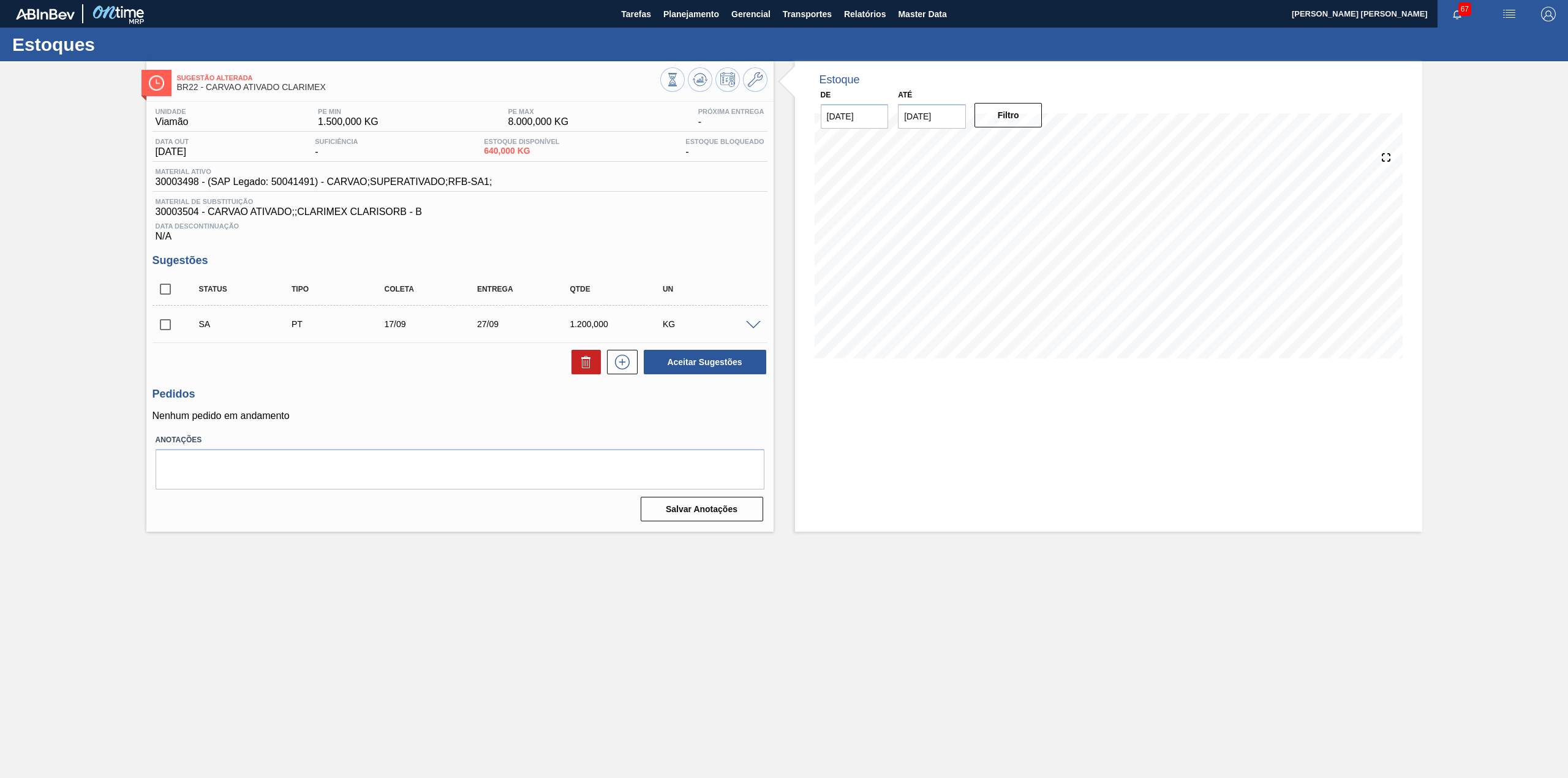
click at [175, 324] on input "checkbox" at bounding box center [165, 325] width 26 height 26
click at [711, 361] on button "Aceitar Sugestões" at bounding box center [705, 362] width 122 height 24
checkbox input "false"
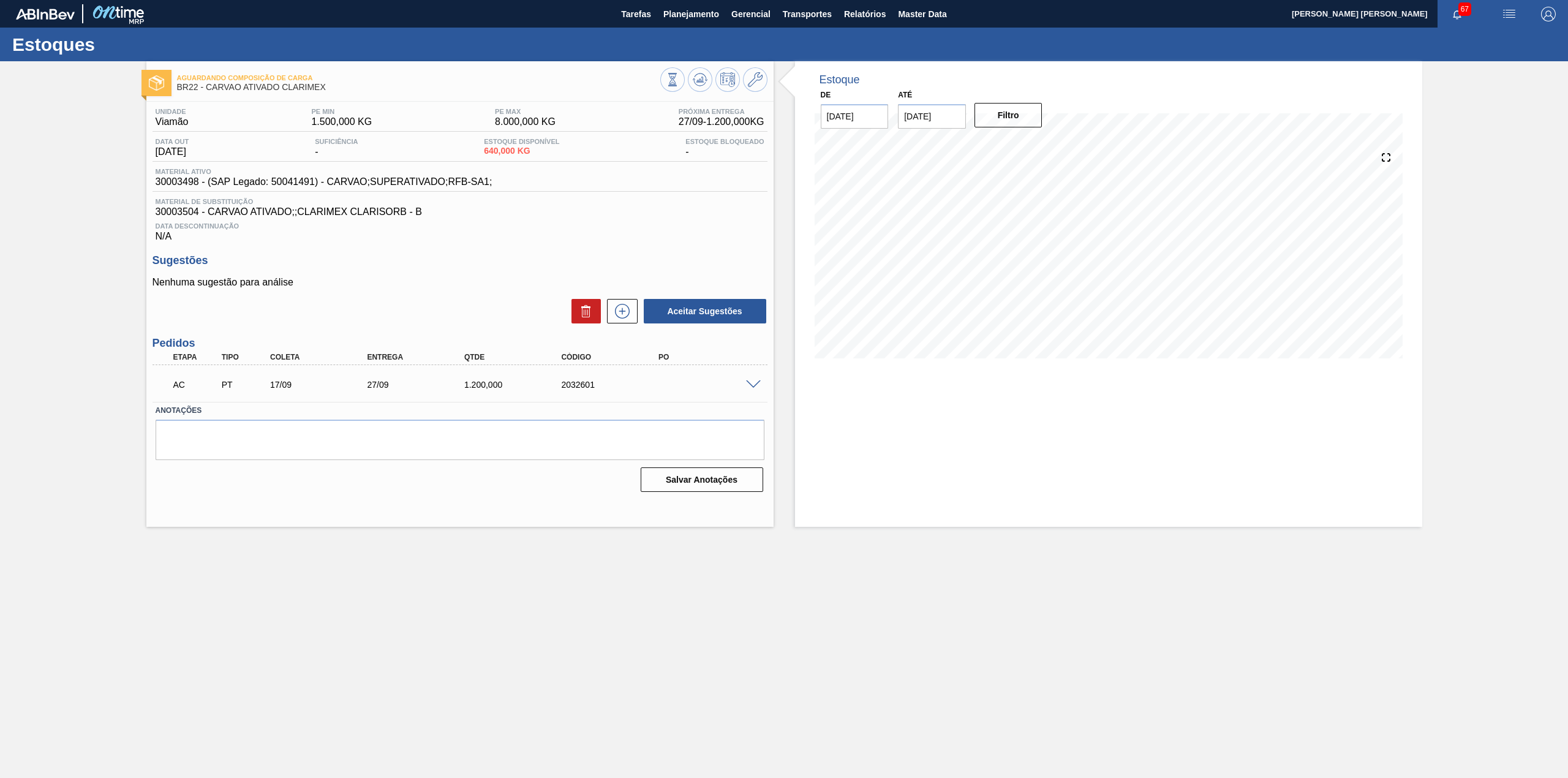
click at [759, 383] on span at bounding box center [753, 385] width 15 height 9
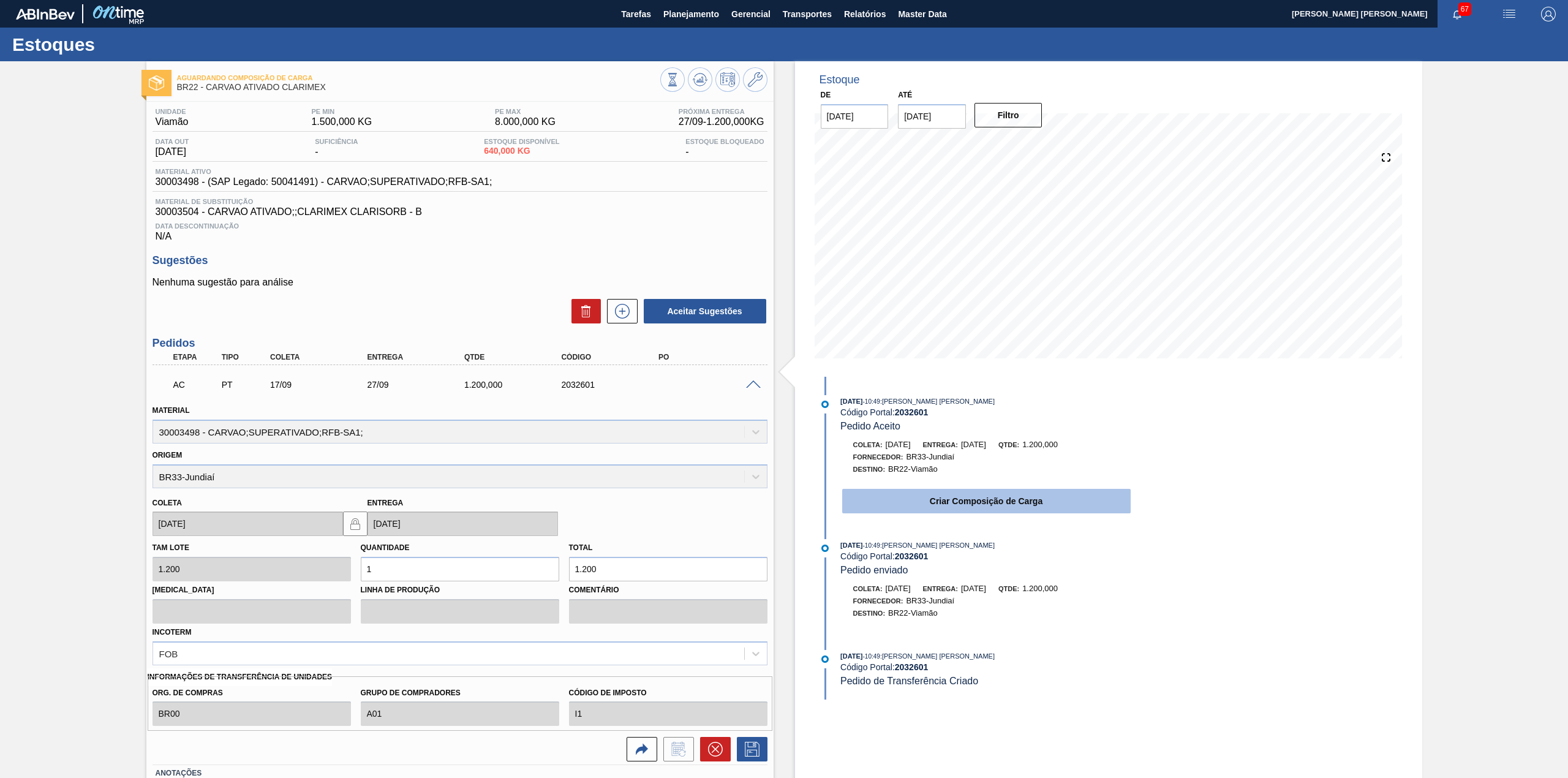
click at [967, 491] on button "Criar Composição de Carga" at bounding box center [986, 501] width 288 height 24
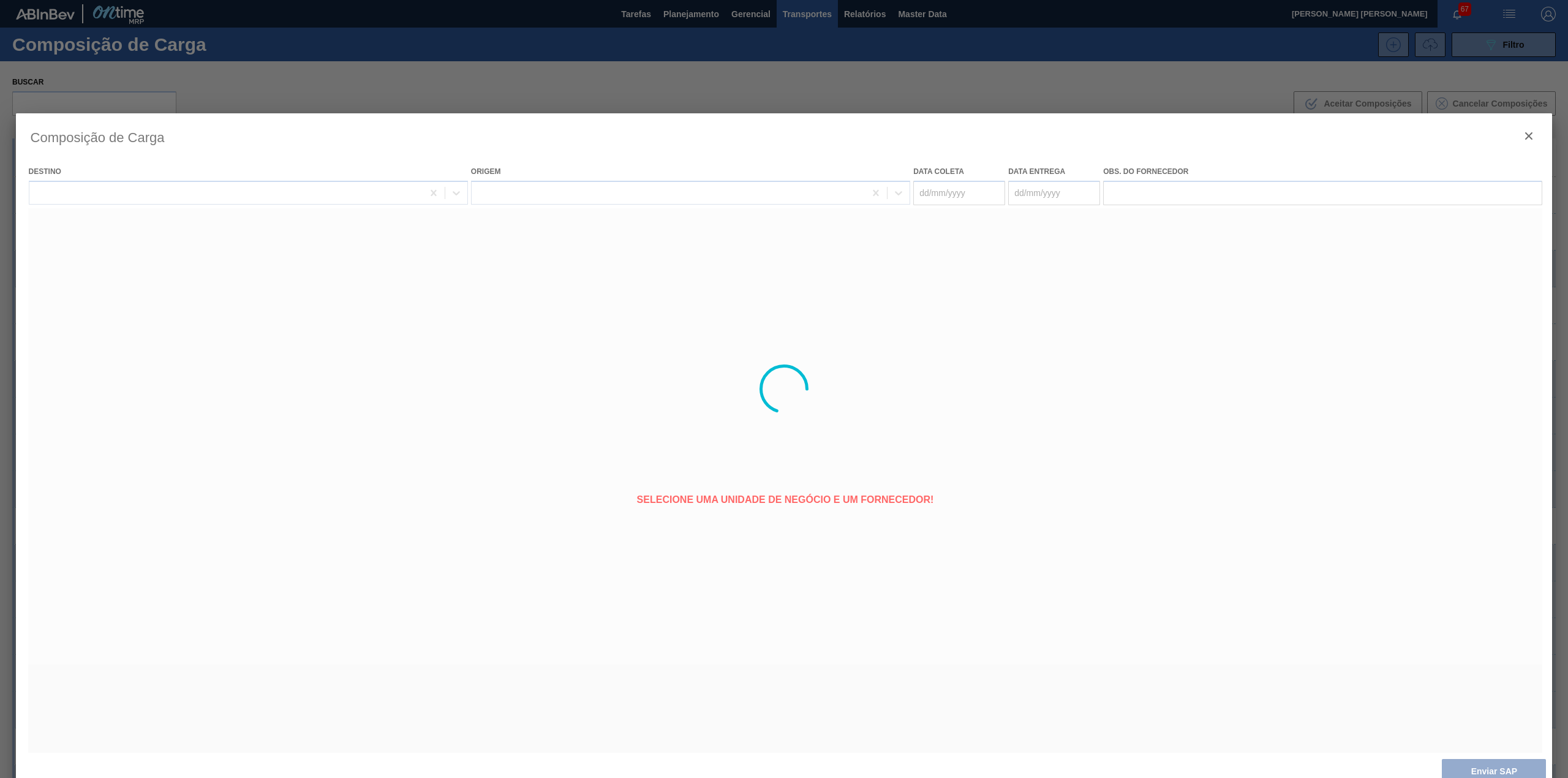
type coleta "[DATE]"
type entrega "27/09/2025"
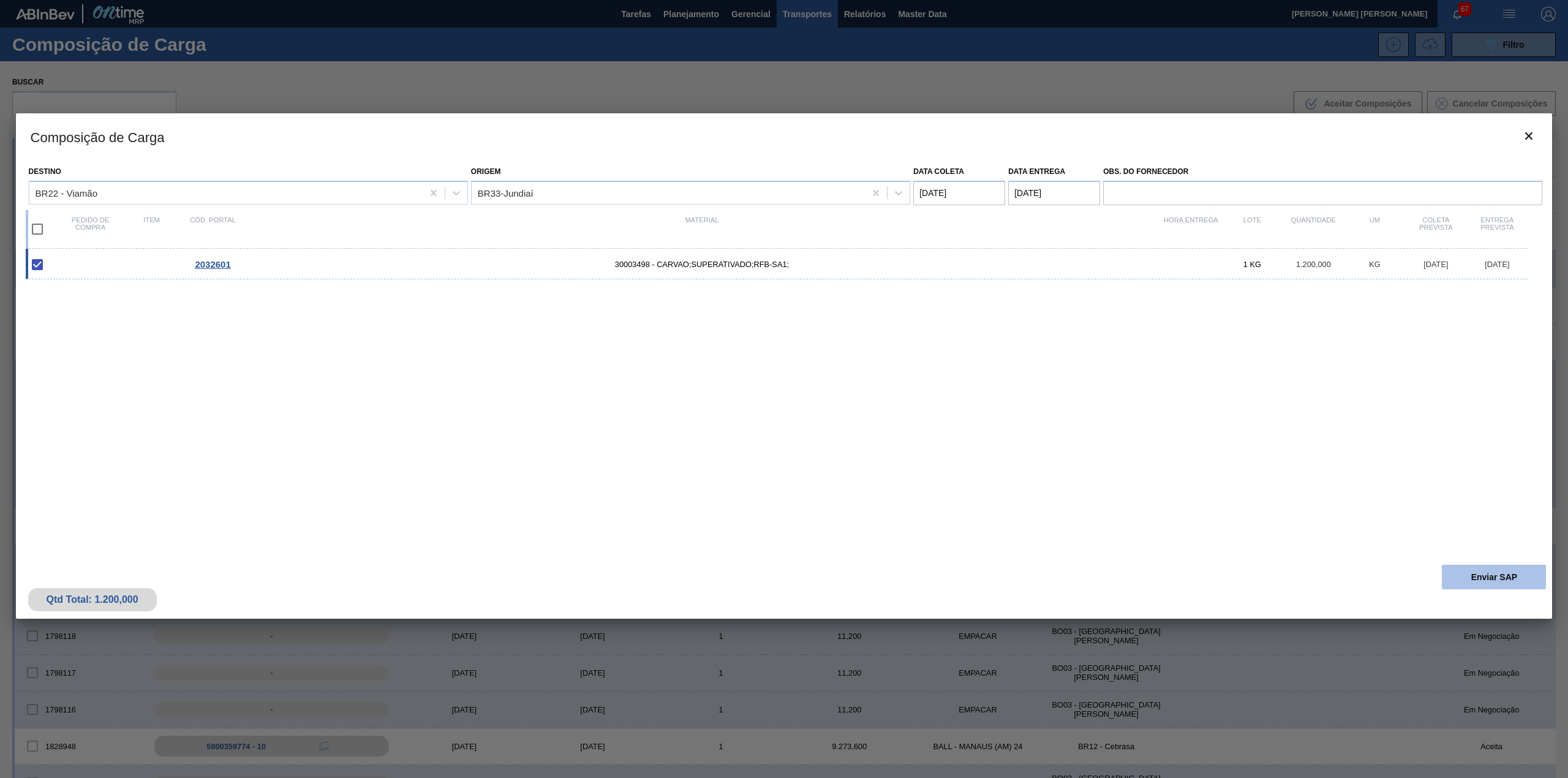
click at [1473, 571] on button "Enviar SAP" at bounding box center [1493, 577] width 104 height 24
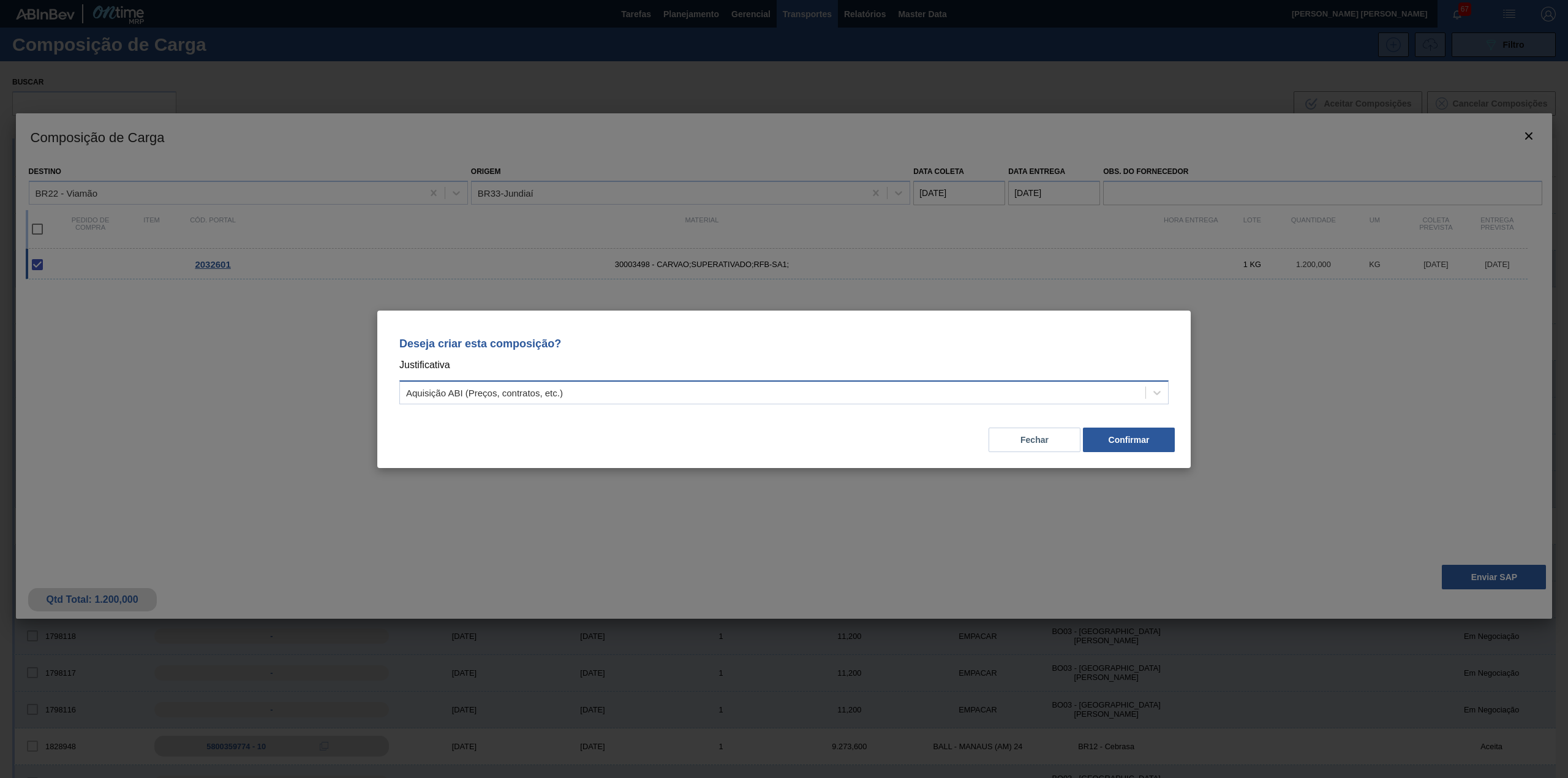
drag, startPoint x: 668, startPoint y: 368, endPoint x: 660, endPoint y: 398, distance: 31.0
click at [662, 388] on div "Deseja criar esta composição? Justificativa Aquisição ABI (Preços, contratos, e…" at bounding box center [783, 368] width 784 height 87
click at [660, 398] on div "Aquisição ABI (Preços, contratos, etc.)" at bounding box center [772, 392] width 745 height 17
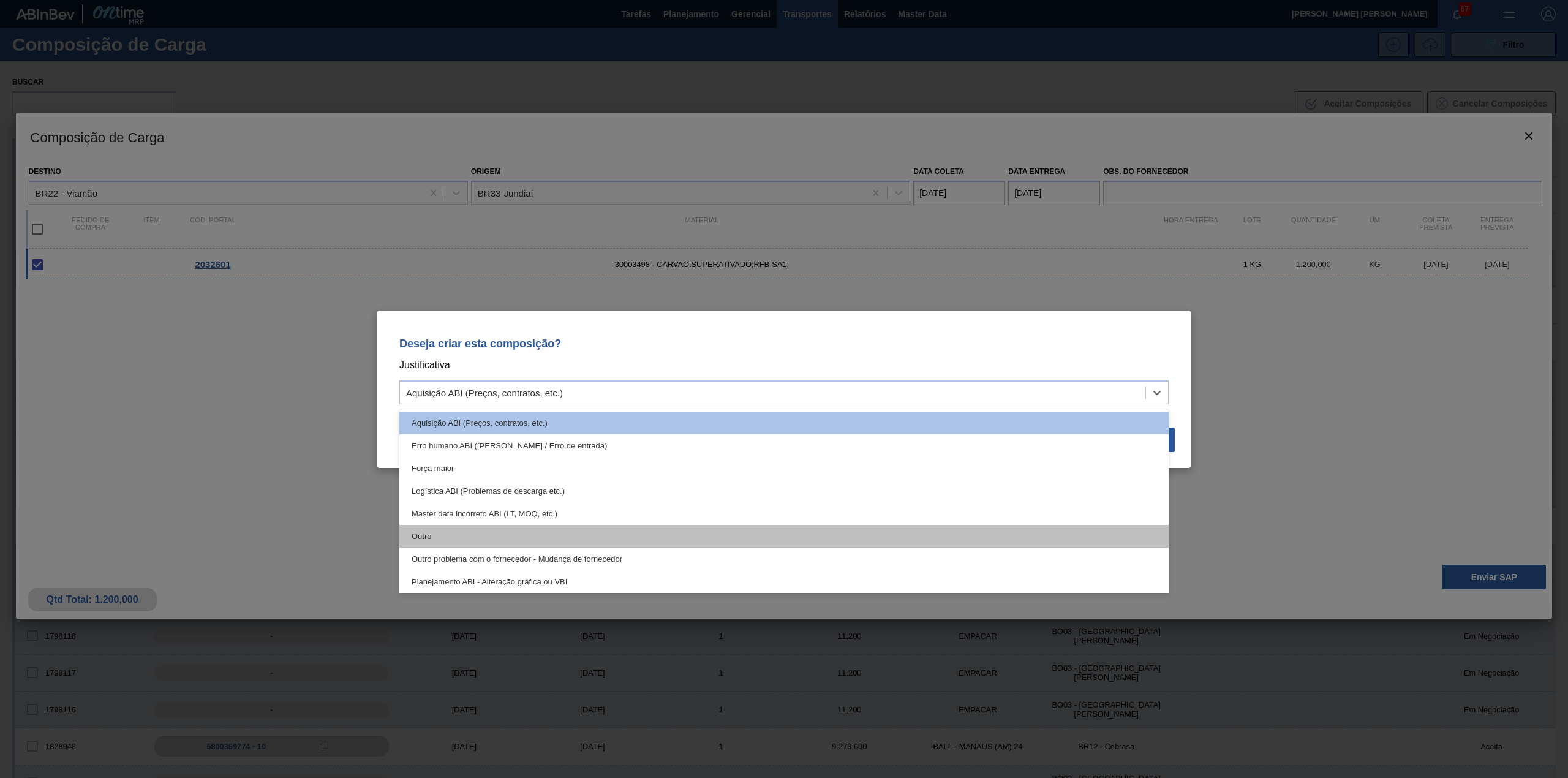
click at [534, 535] on div "Outro" at bounding box center [783, 536] width 769 height 23
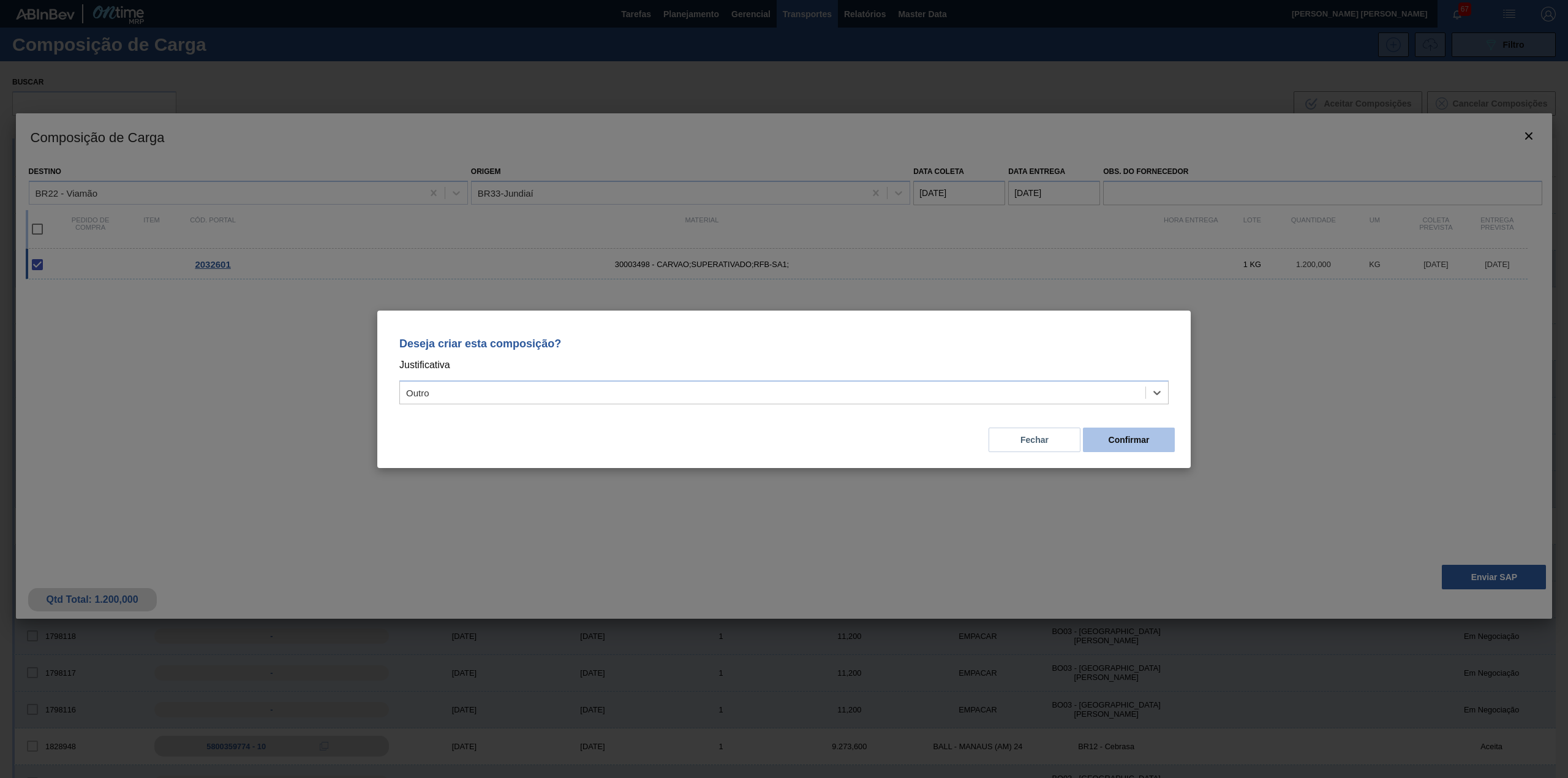
click at [1164, 439] on button "Confirmar" at bounding box center [1129, 439] width 92 height 24
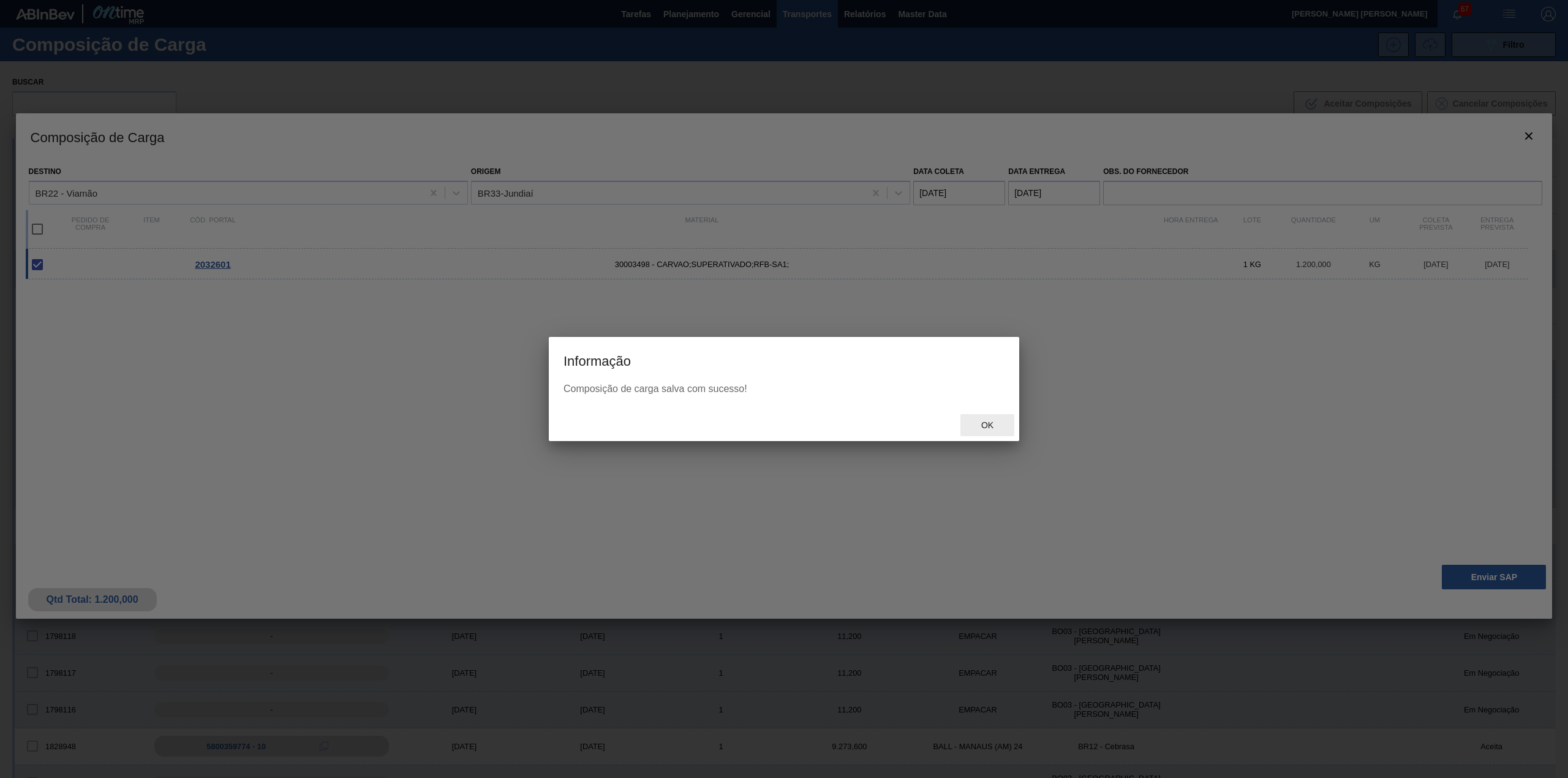
click at [977, 421] on span "Ok" at bounding box center [987, 425] width 32 height 10
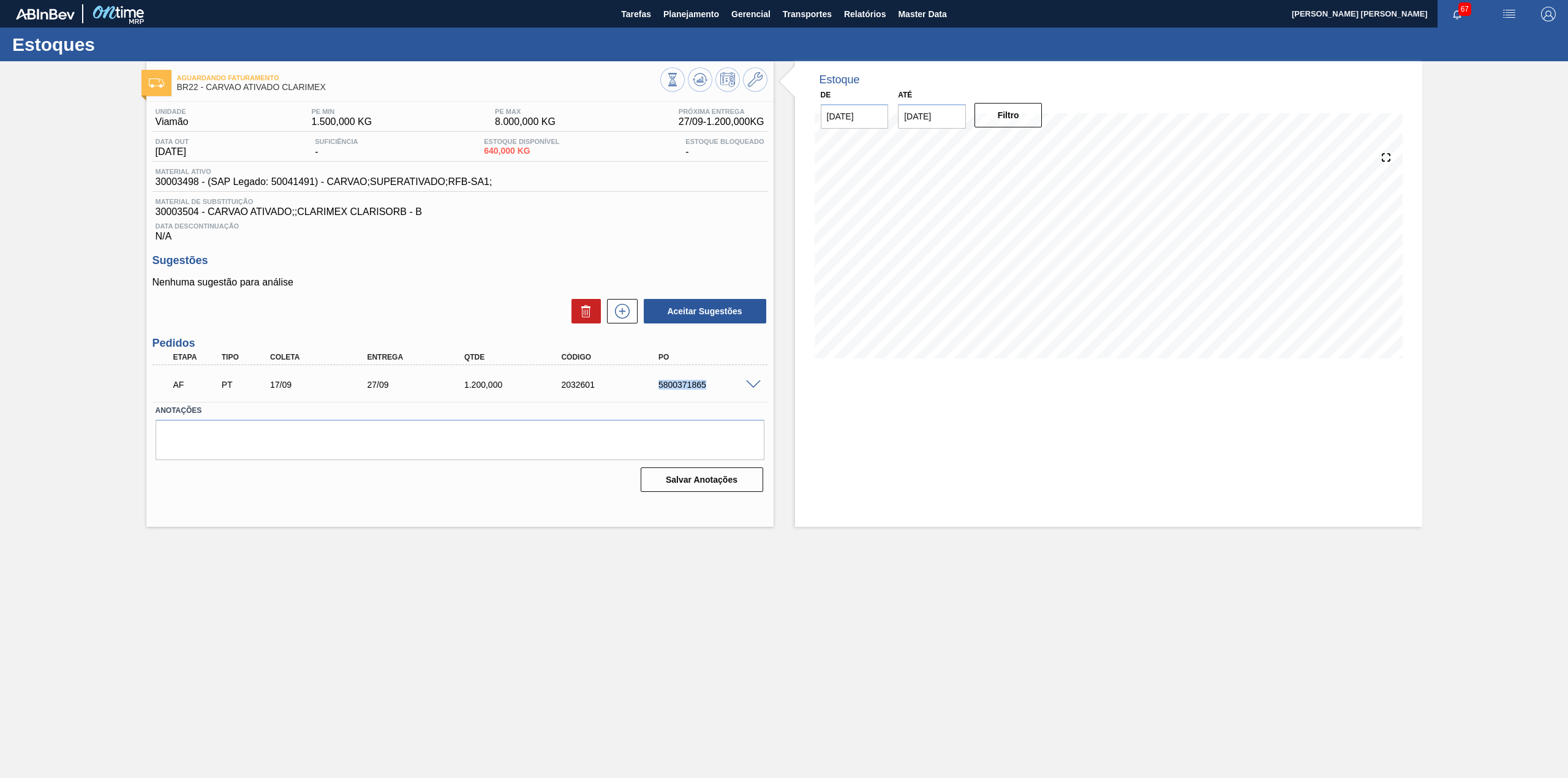
drag, startPoint x: 655, startPoint y: 391, endPoint x: 728, endPoint y: 394, distance: 73.1
click at [728, 394] on div "AF PT 17/09 27/09 1.200,000 2032601 5800371865" at bounding box center [456, 383] width 582 height 24
copy div "5800371865"
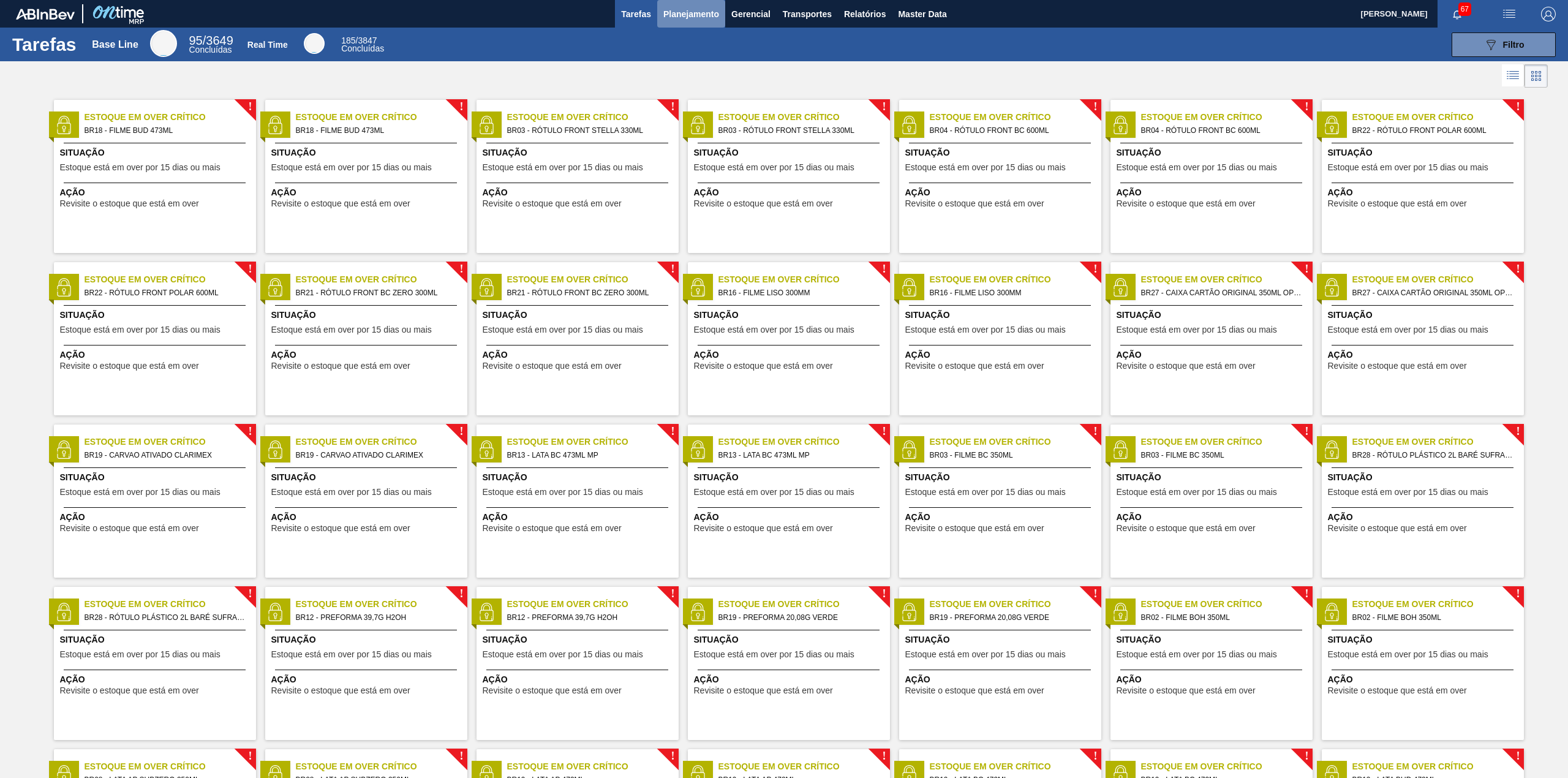
click at [677, 10] on span "Planejamento" at bounding box center [691, 14] width 56 height 15
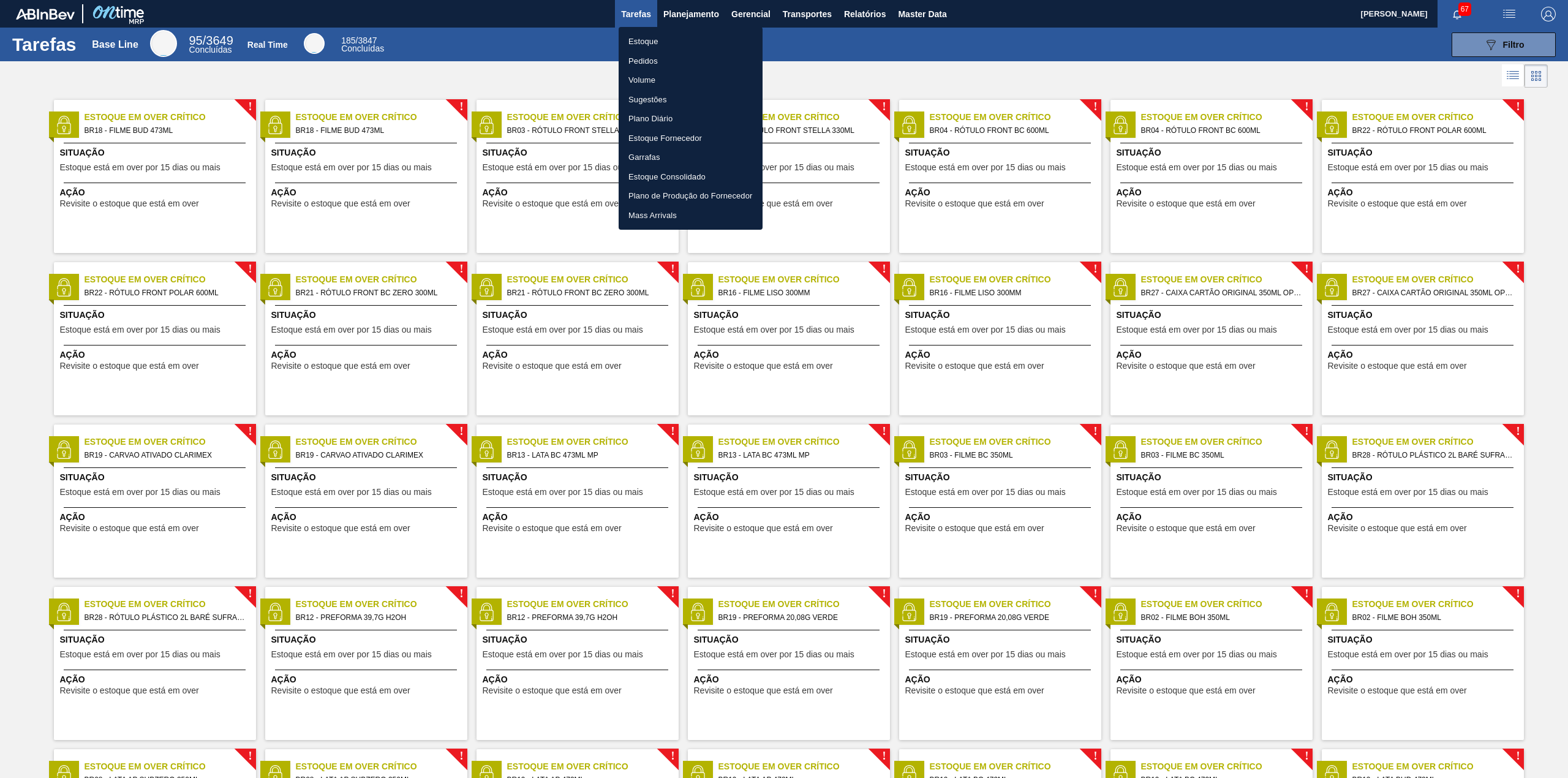
click at [711, 42] on li "Estoque" at bounding box center [691, 41] width 144 height 19
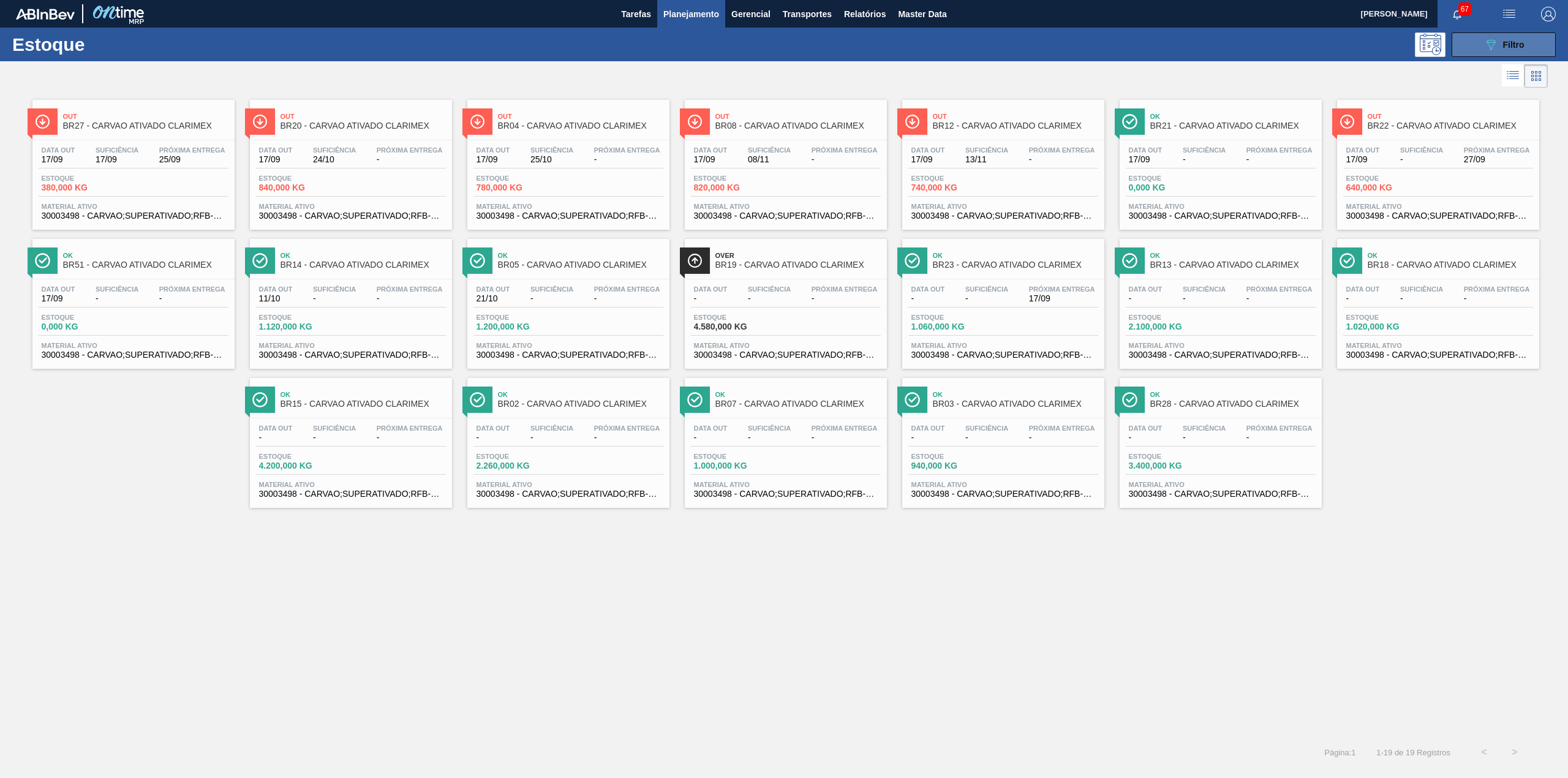
click at [1458, 45] on button "089F7B8B-B2A5-4AFE-B5C0-19BA573D28AC Filtro" at bounding box center [1504, 44] width 104 height 24
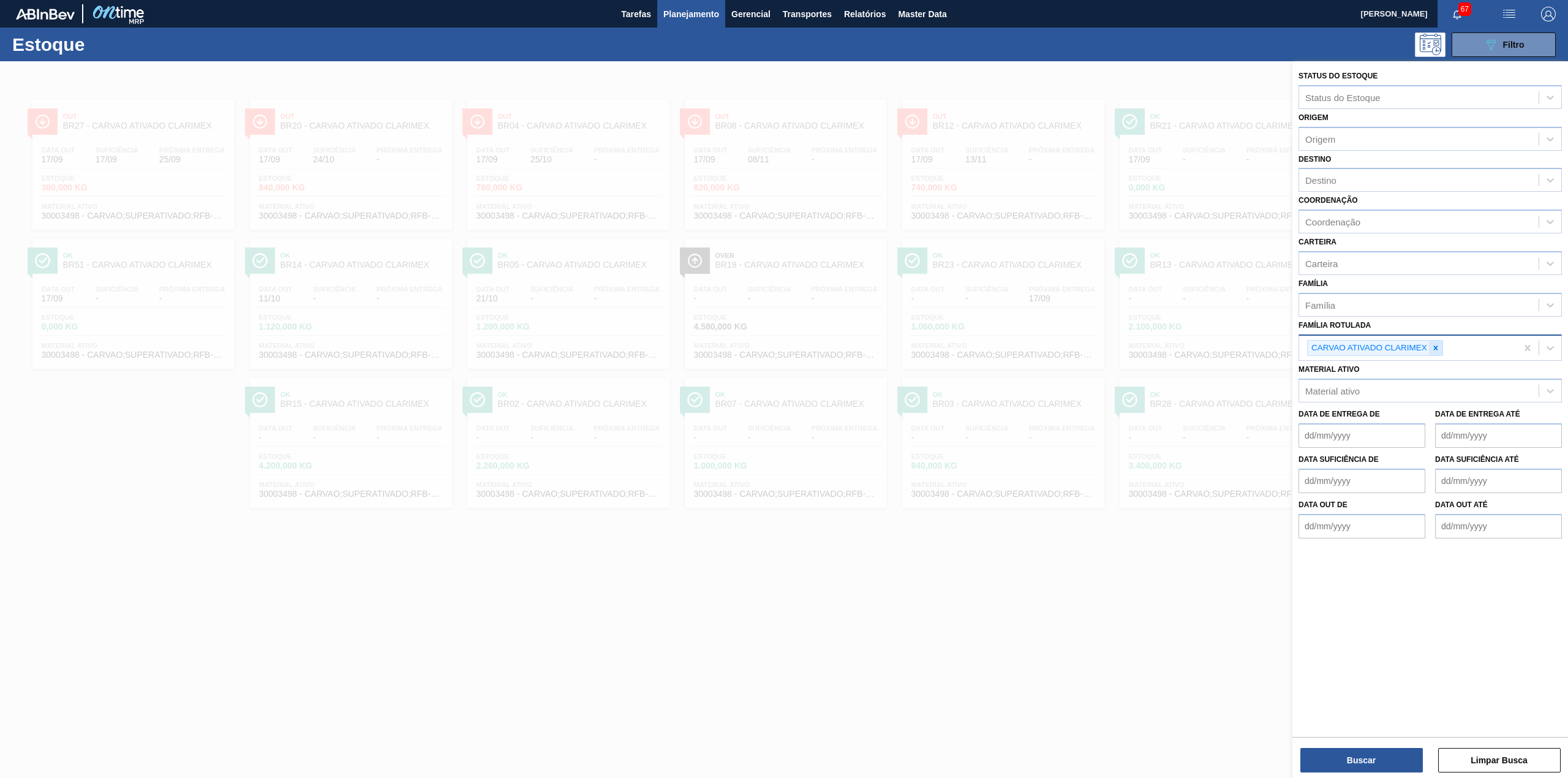
click at [1434, 347] on icon at bounding box center [1436, 347] width 4 height 4
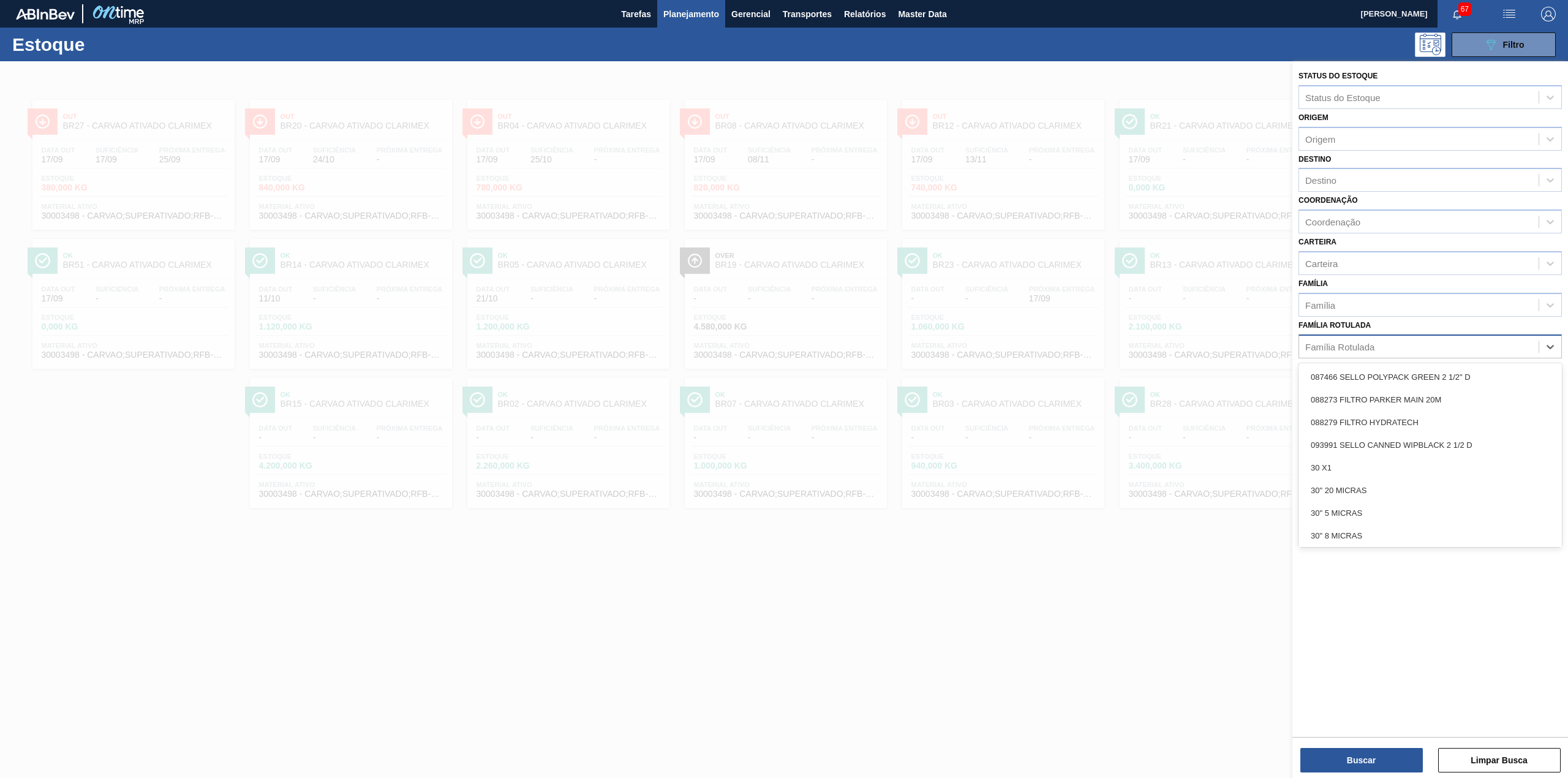
click at [1390, 341] on div "Família Rotulada" at bounding box center [1419, 346] width 239 height 17
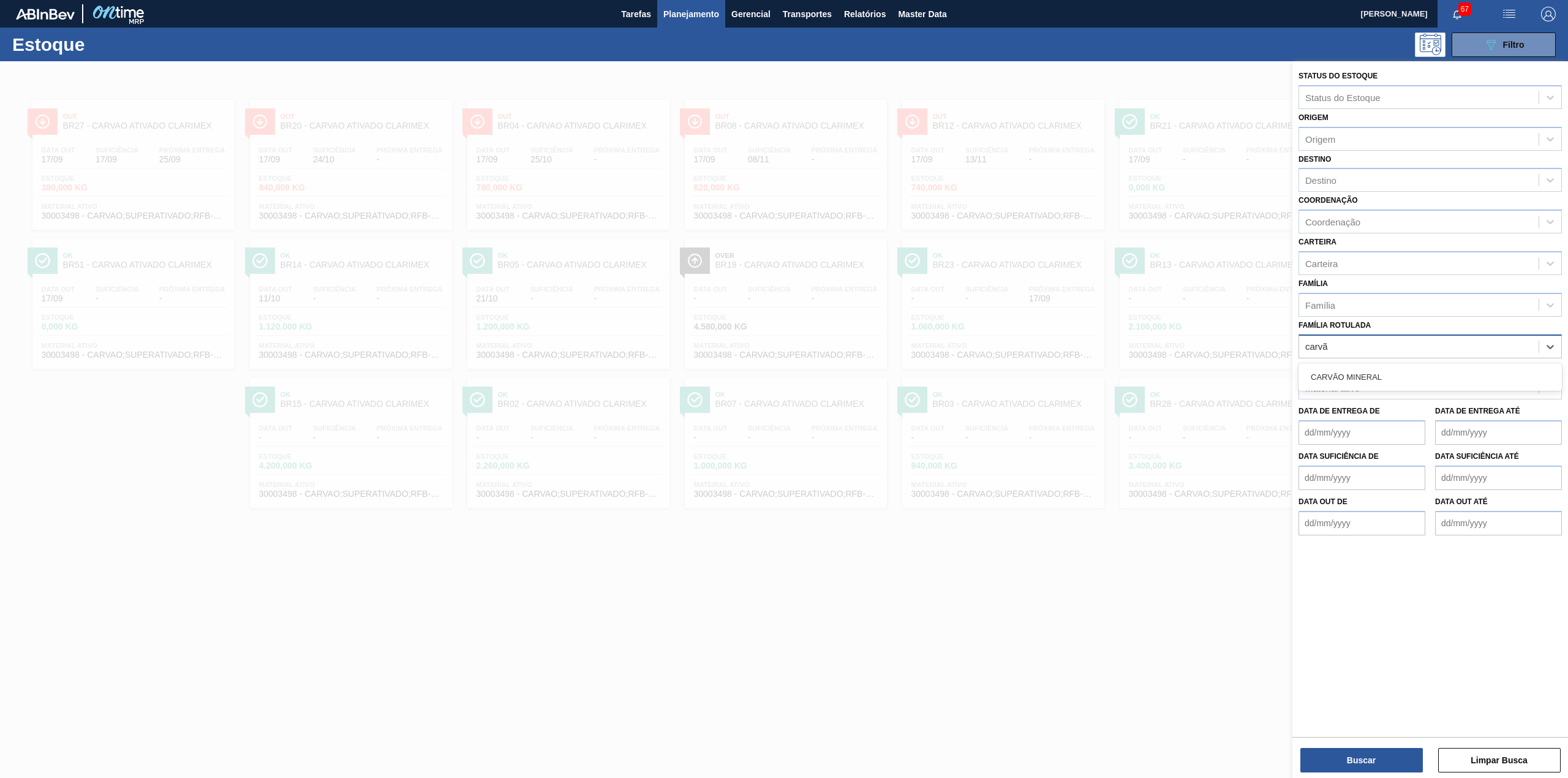
type Rotulada "carv"
click at [1368, 420] on div "CARVAO ATIVADO CLARIMEX" at bounding box center [1430, 423] width 263 height 23
click at [1400, 761] on button "Buscar" at bounding box center [1361, 760] width 122 height 24
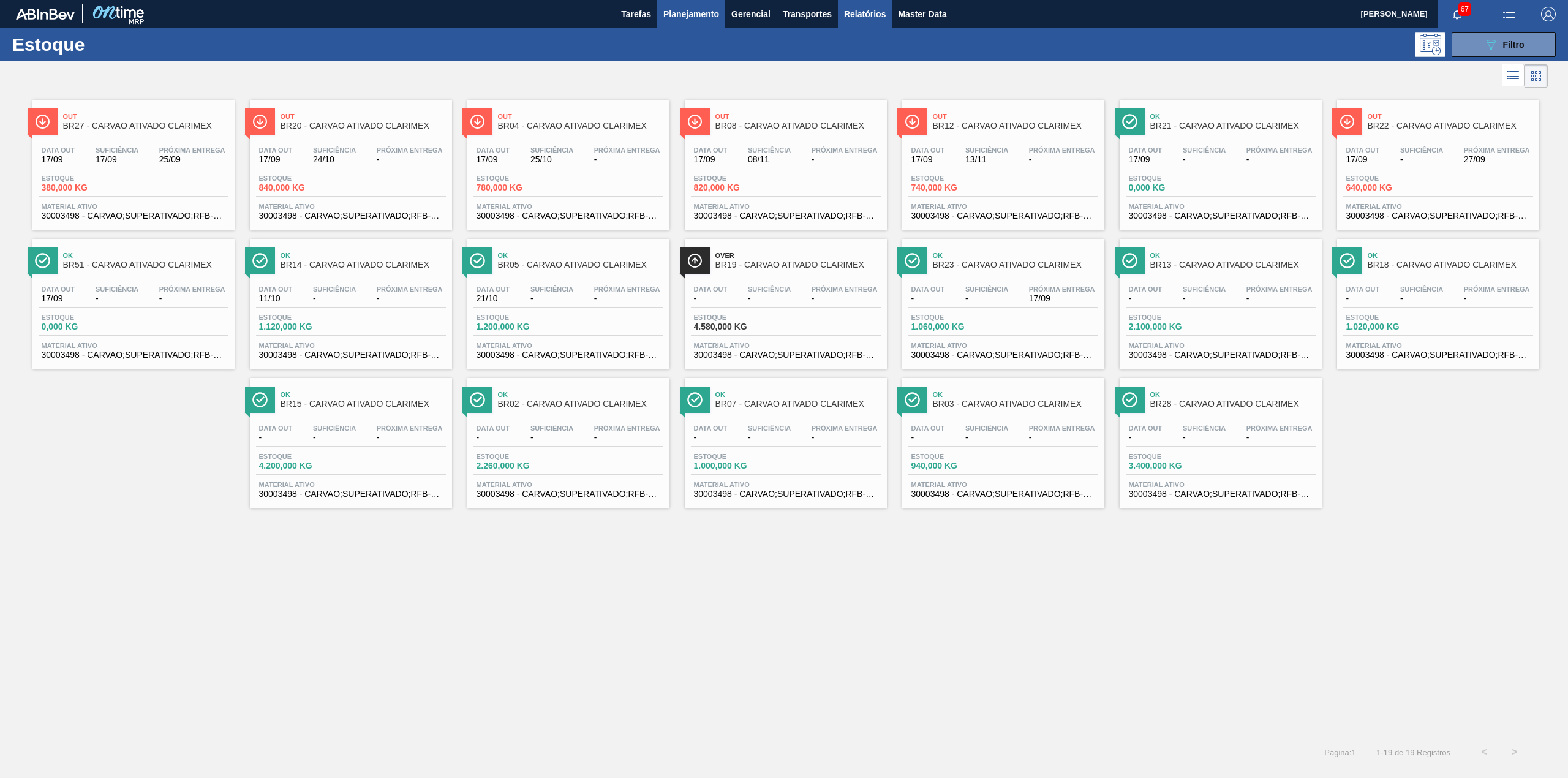
click at [863, 17] on span "Relatórios" at bounding box center [865, 14] width 42 height 15
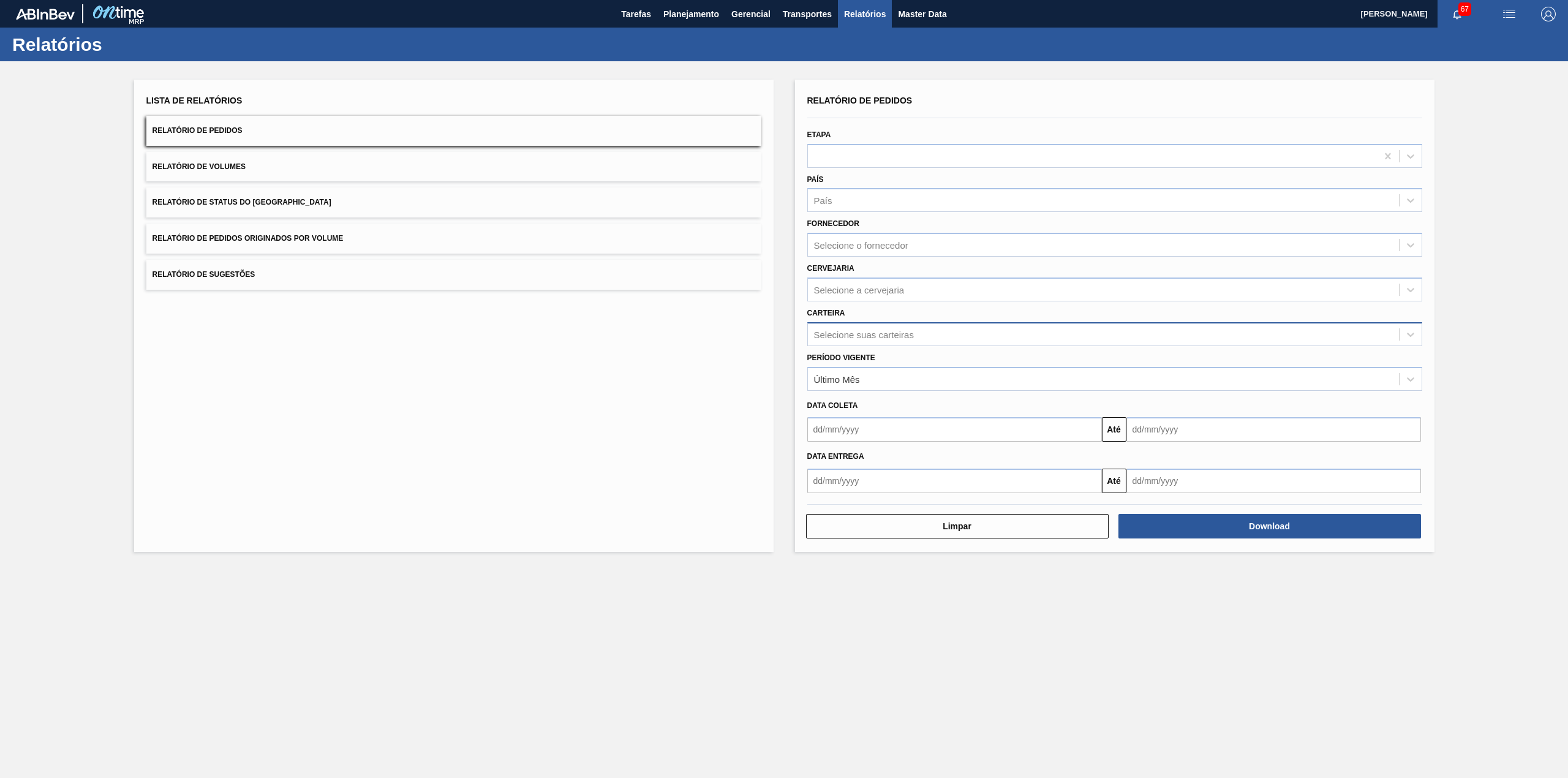
click at [975, 323] on div "Selecione suas carteiras" at bounding box center [1115, 335] width 615 height 24
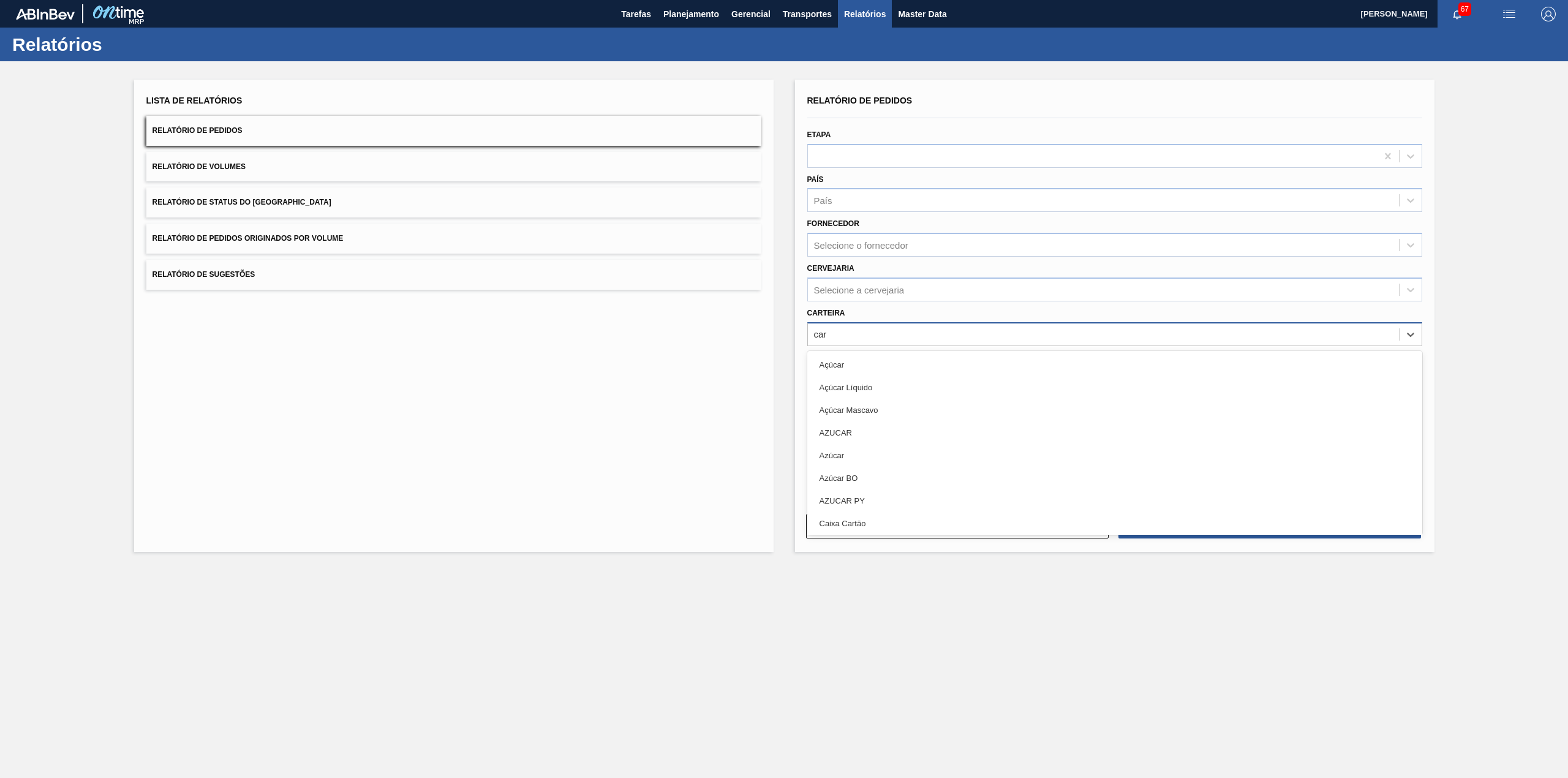
type input "carv"
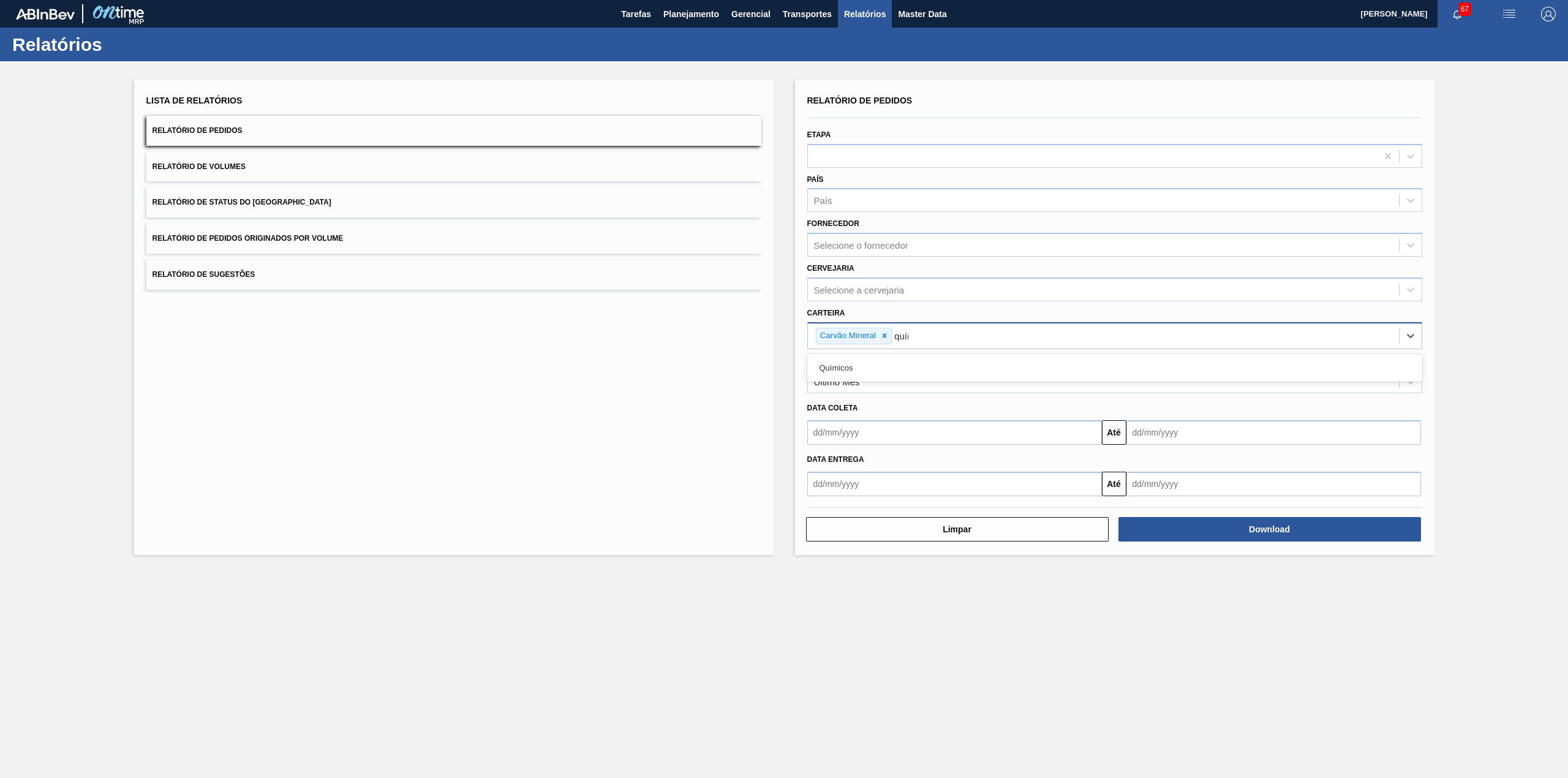
type input "quími"
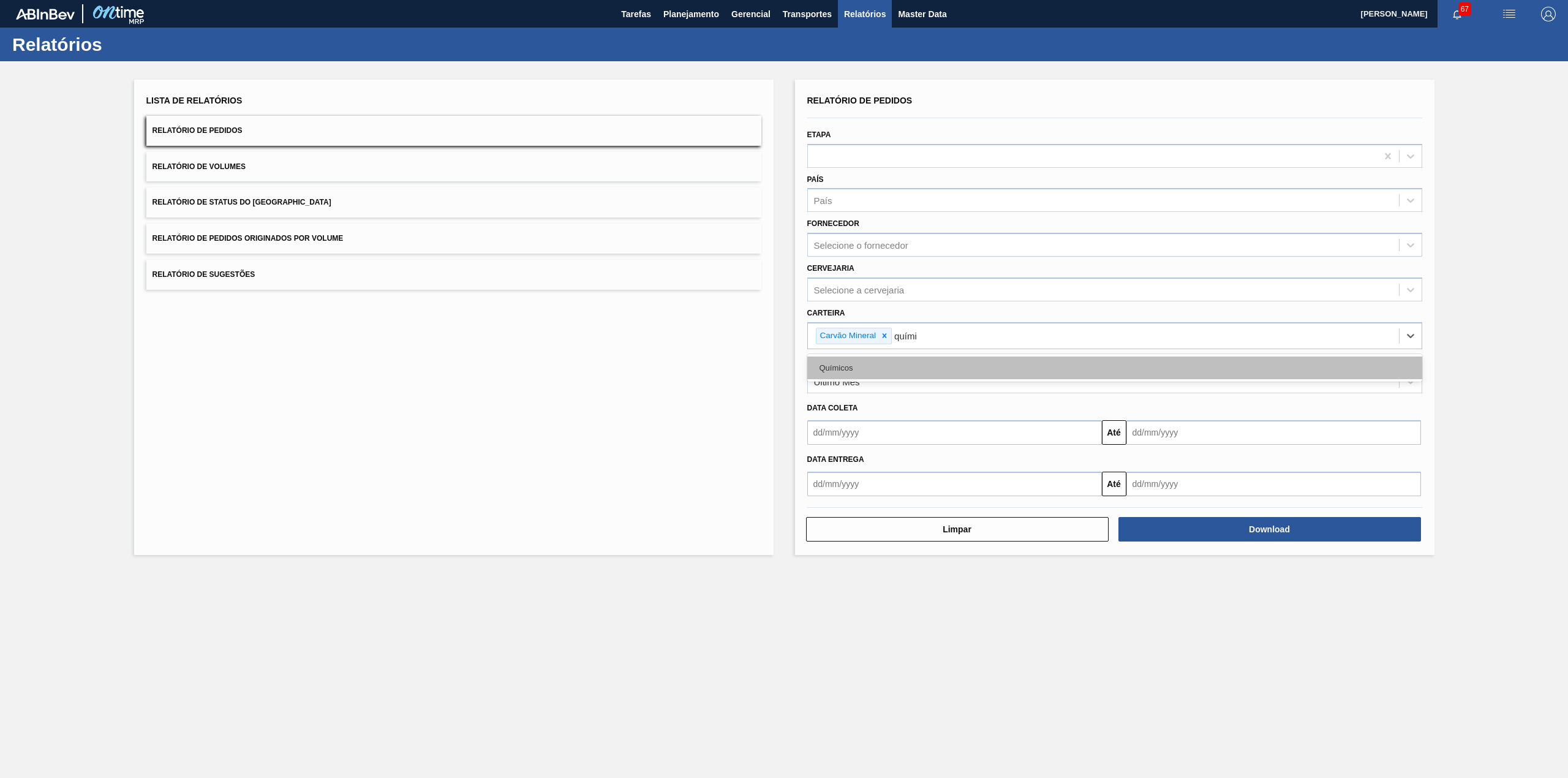
click at [953, 378] on div "Químicos" at bounding box center [1115, 368] width 615 height 23
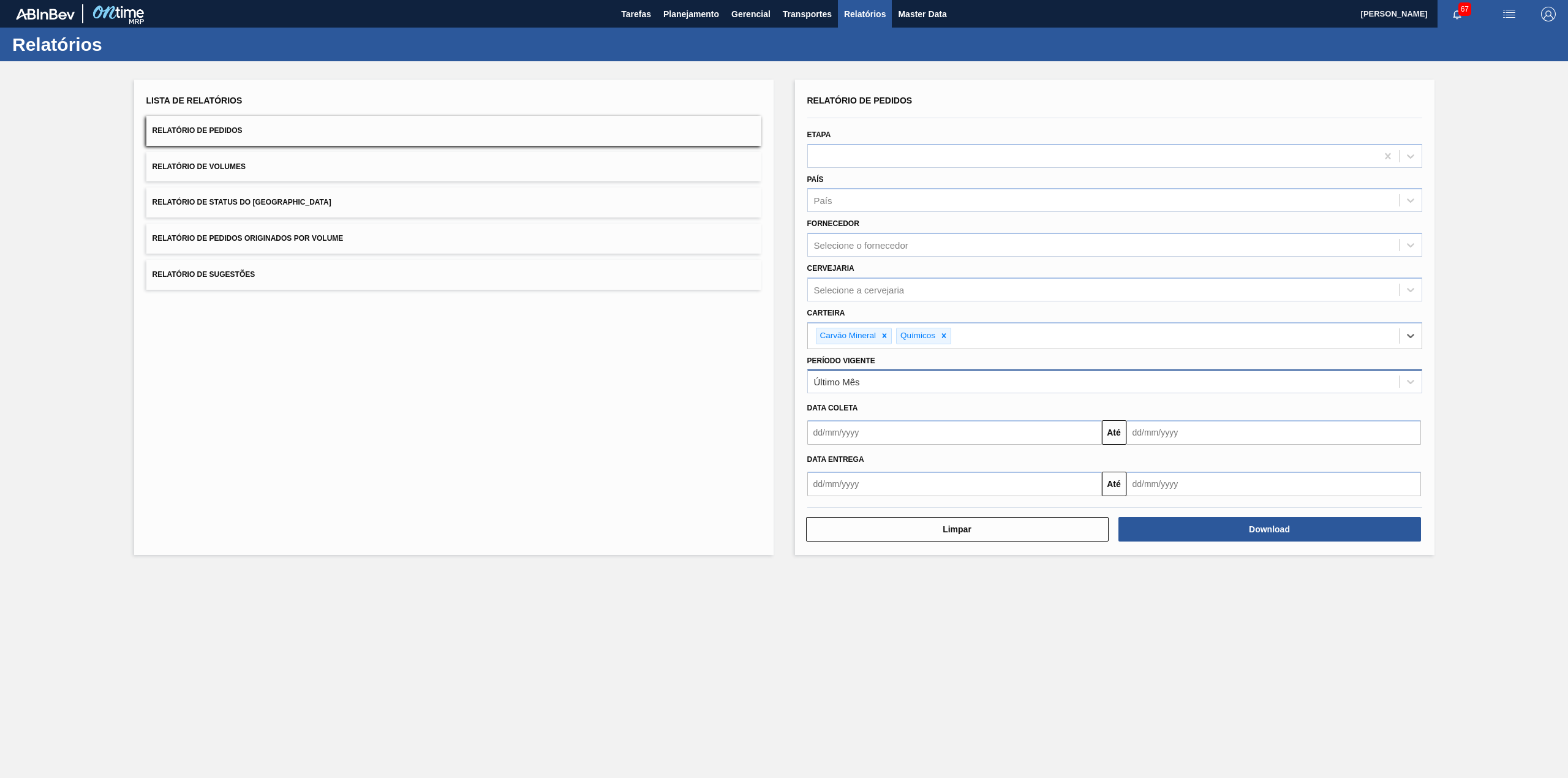
click at [898, 380] on div "Último Mês" at bounding box center [1103, 382] width 591 height 17
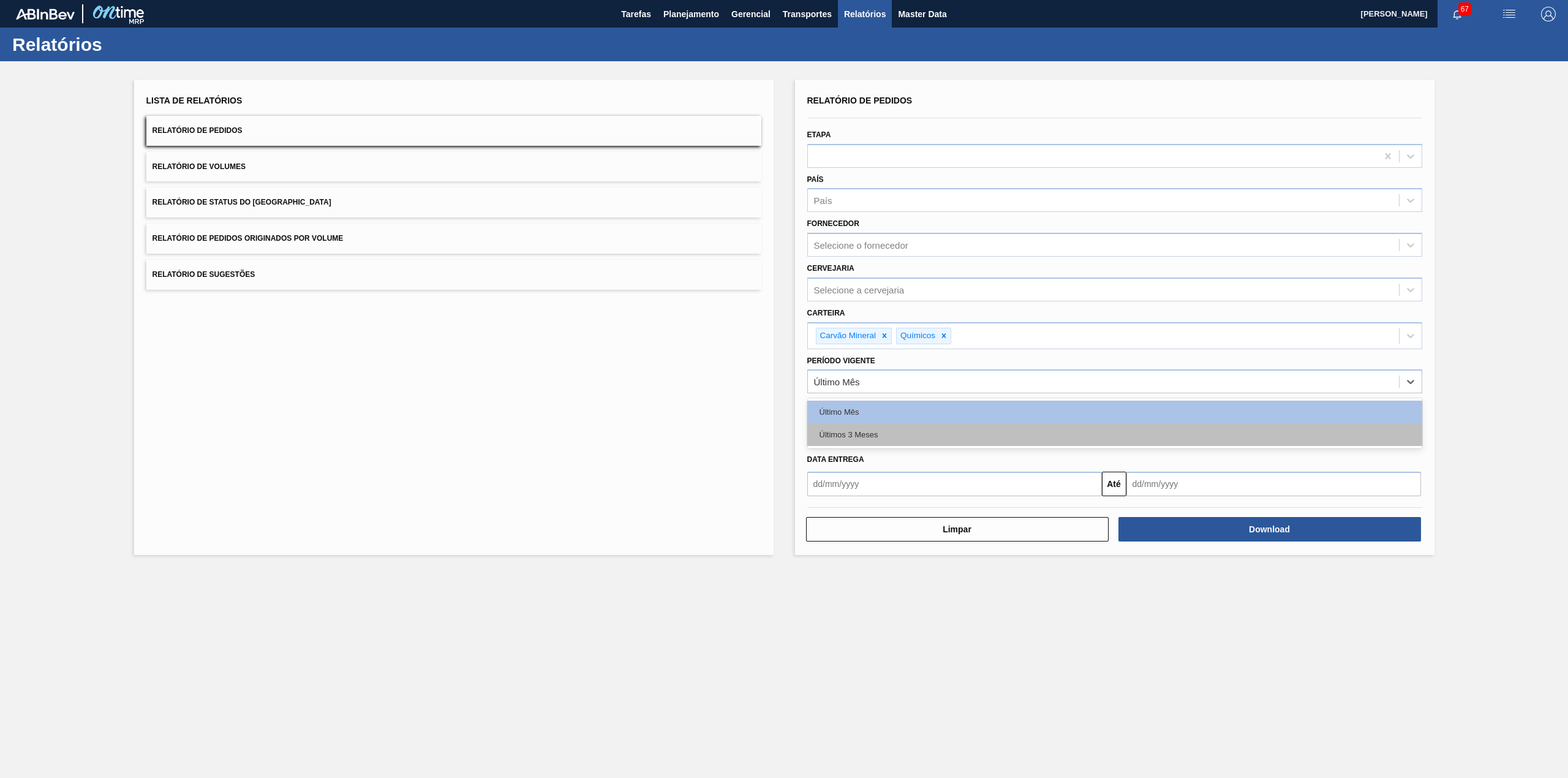
click at [885, 439] on div "Últimos 3 Meses" at bounding box center [1115, 435] width 615 height 23
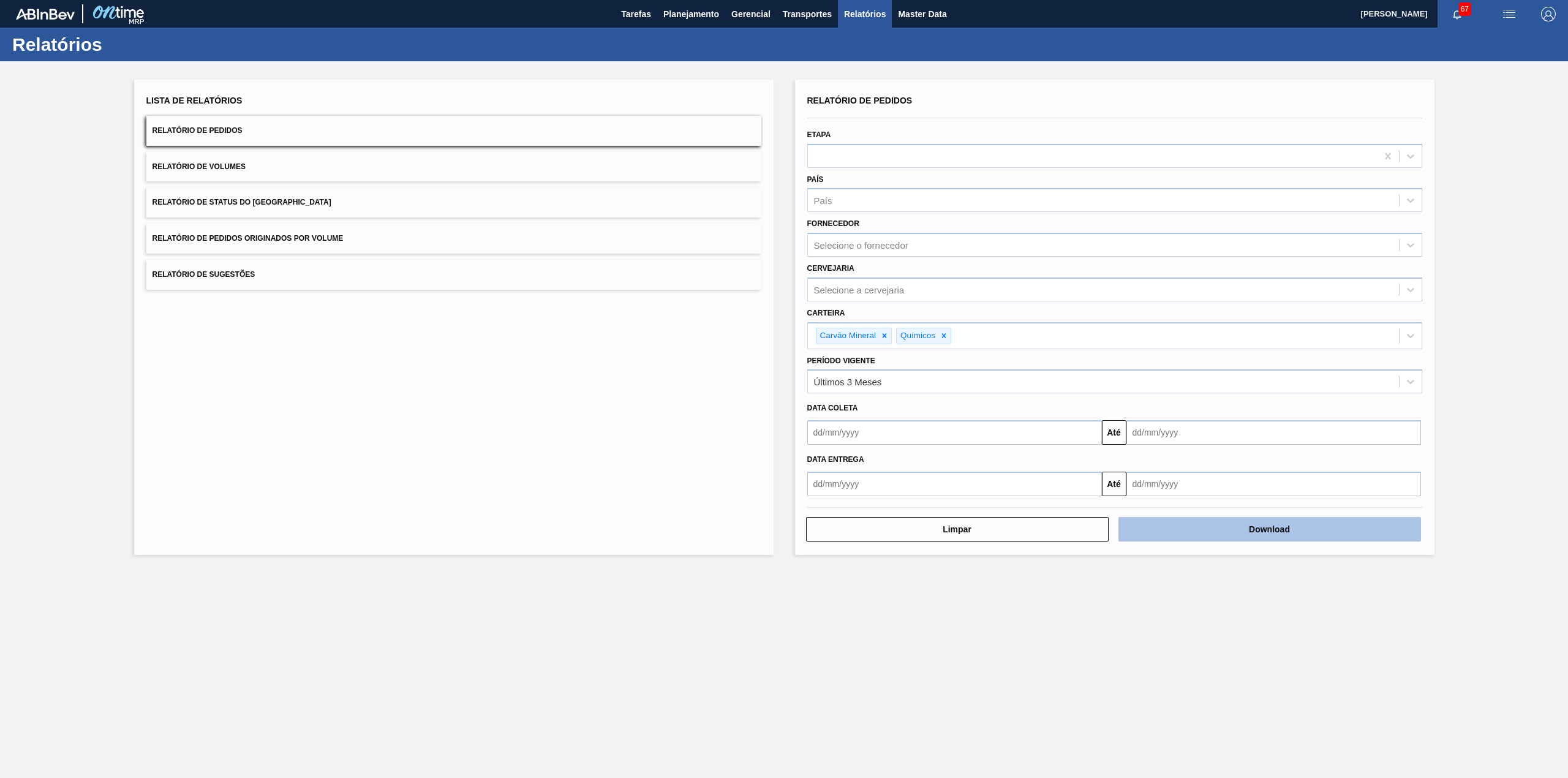
click at [1244, 529] on button "Download" at bounding box center [1270, 529] width 302 height 24
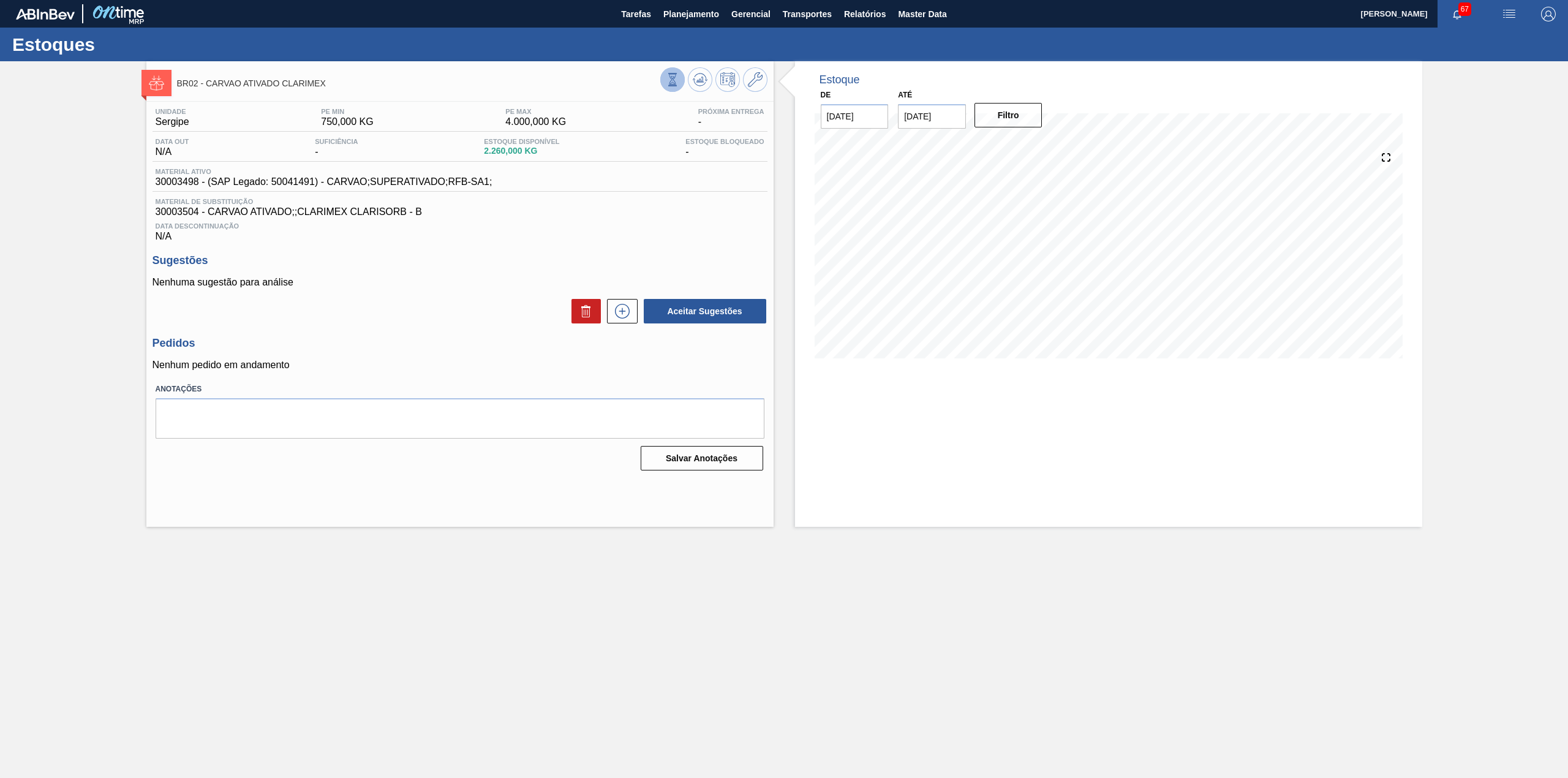
click at [677, 83] on icon at bounding box center [672, 79] width 13 height 13
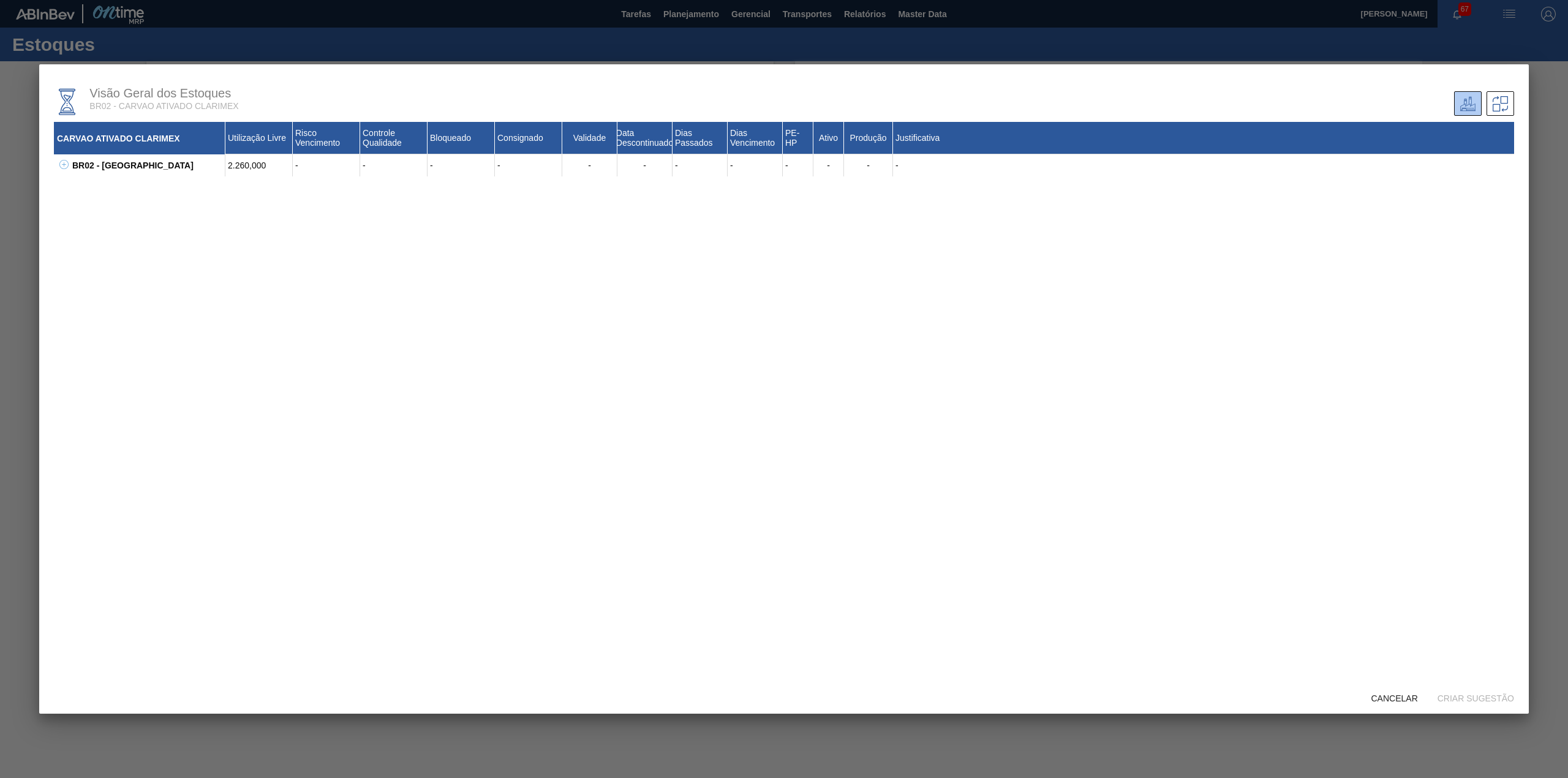
click at [67, 167] on icon at bounding box center [64, 165] width 9 height 9
drag, startPoint x: 126, startPoint y: 177, endPoint x: 87, endPoint y: 180, distance: 39.1
click at [87, 180] on div "30003498 - CARVAO;SUPERATIVADO;RFB-SA1;" at bounding box center [155, 191] width 141 height 30
click at [183, 263] on div "CARVAO ATIVADO CLARIMEX Utilização Livre Risco Vencimento Controle Qualidade Bl…" at bounding box center [783, 394] width 1460 height 546
drag, startPoint x: 126, startPoint y: 179, endPoint x: 89, endPoint y: 180, distance: 37.0
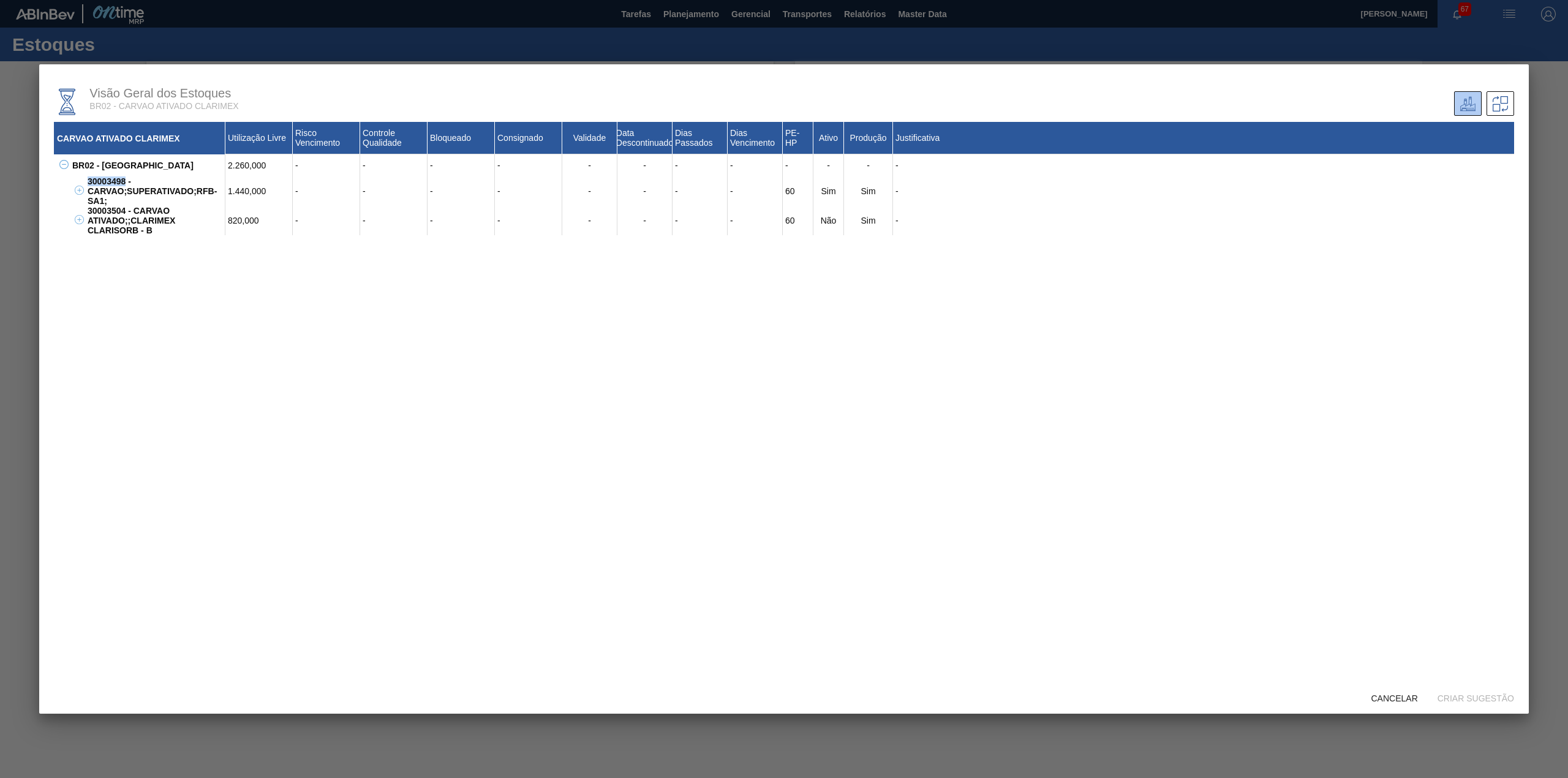
click at [89, 180] on div "30003498 - CARVAO;SUPERATIVADO;RFB-SA1;" at bounding box center [155, 191] width 141 height 30
copy div "30003498"
click at [1403, 703] on div "Cancelar" at bounding box center [1395, 698] width 66 height 23
